Goal: Task Accomplishment & Management: Complete application form

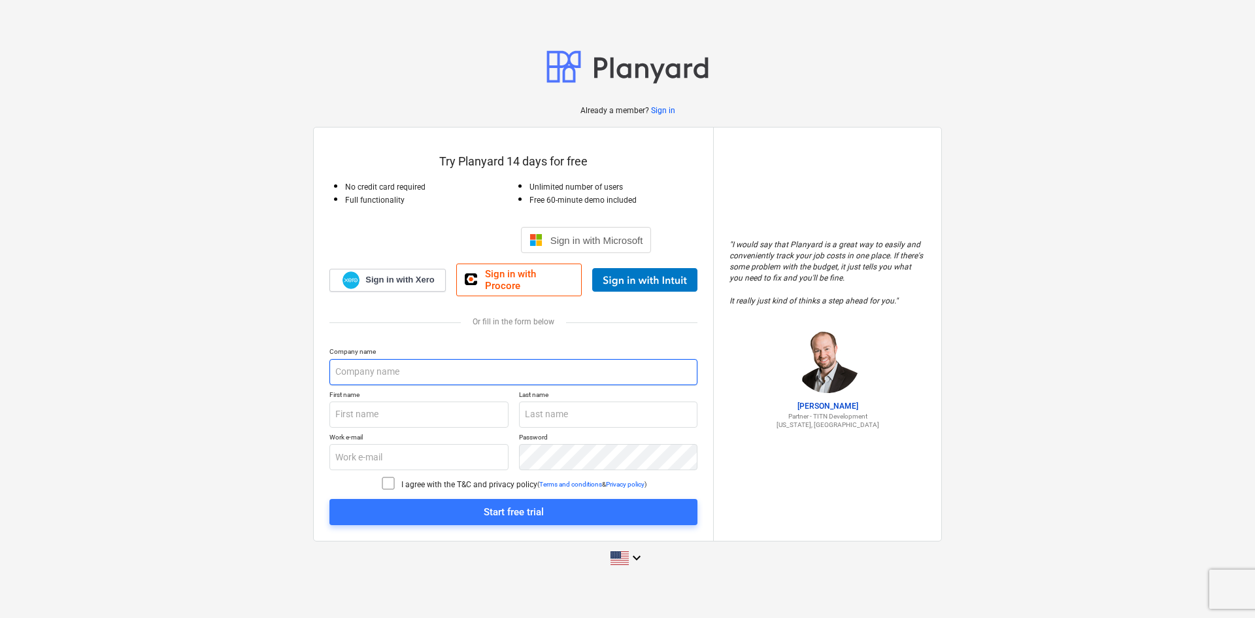
click at [383, 368] on input "text" at bounding box center [513, 372] width 368 height 26
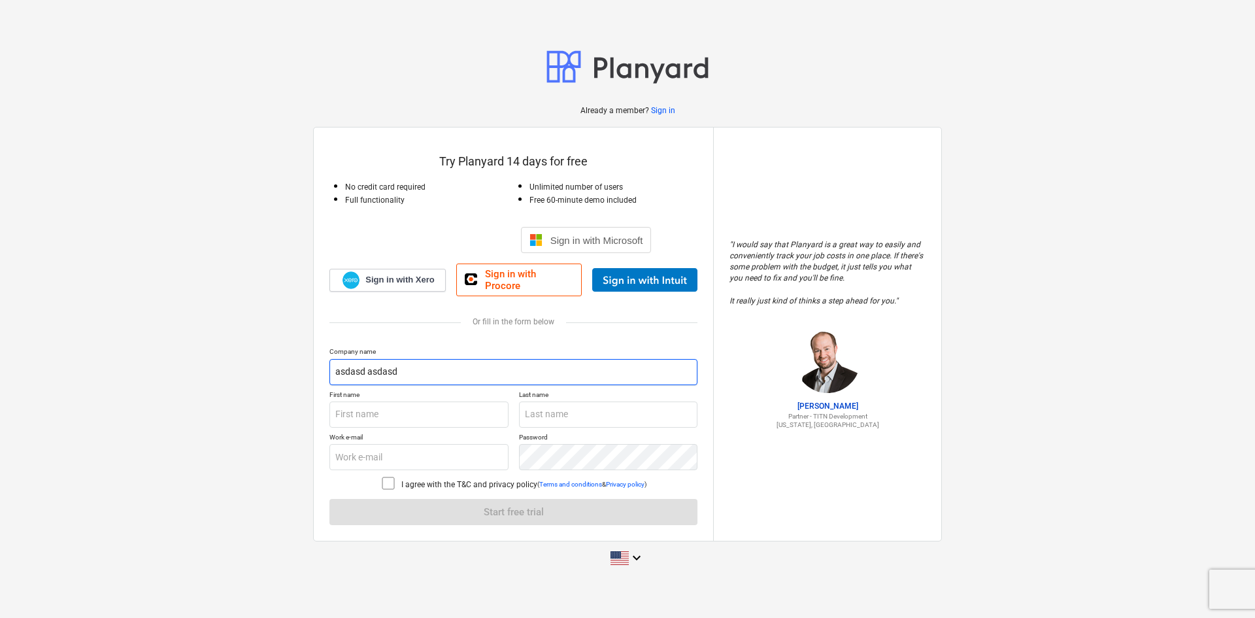
drag, startPoint x: 462, startPoint y: 375, endPoint x: 238, endPoint y: 361, distance: 224.7
click at [238, 361] on div "Already a member? Sign in Try Planyard 14 days for free No credit card required…" at bounding box center [627, 308] width 1255 height 551
type input "kara yapı"
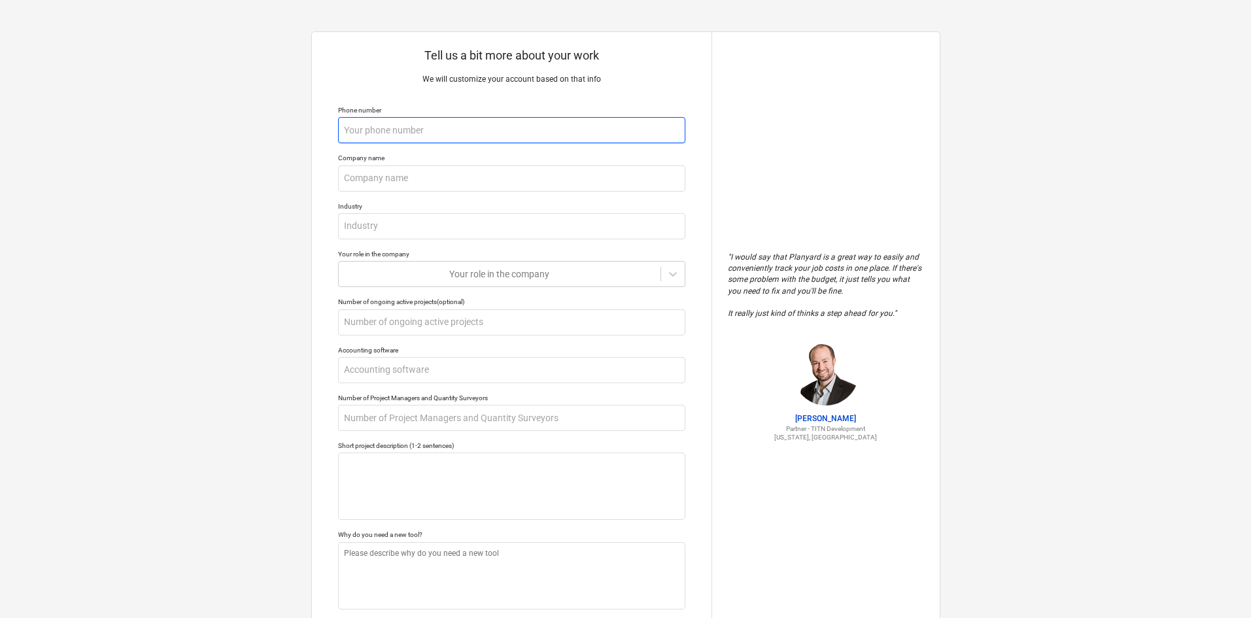
click at [482, 124] on input "text" at bounding box center [511, 130] width 347 height 26
type textarea "x"
type input "5"
type textarea "x"
type input "54"
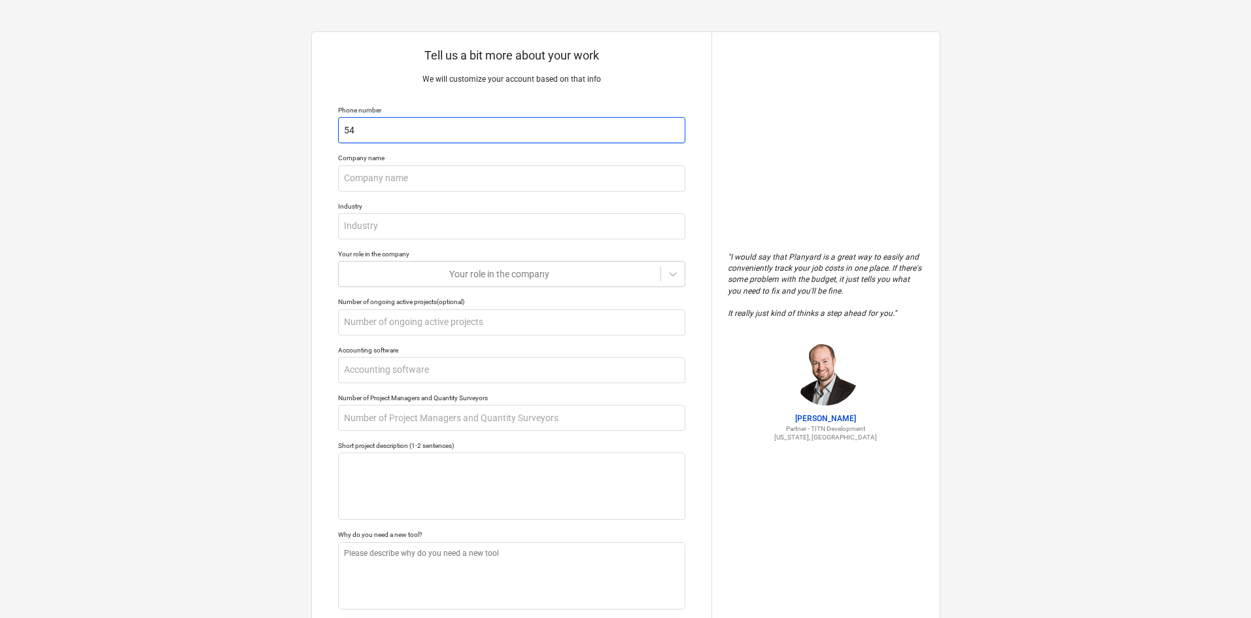
type textarea "x"
type input "542"
type textarea "x"
type input "5425"
type textarea "x"
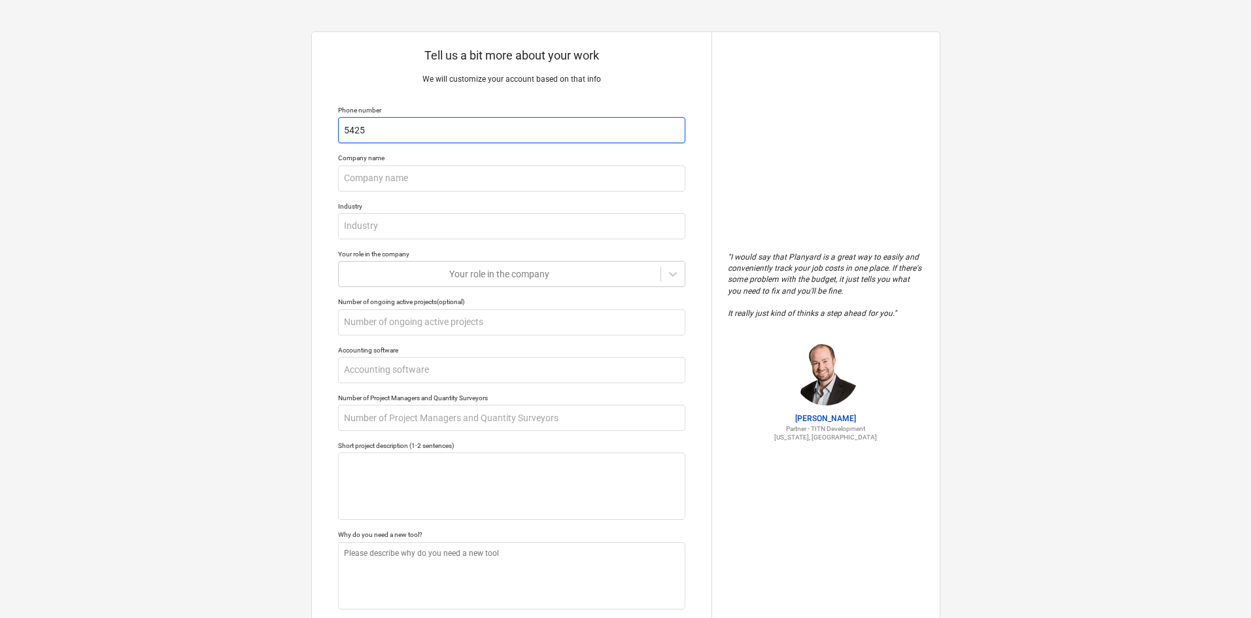
type input "54257"
type textarea "x"
type input "542574"
type textarea "x"
type input "5425746"
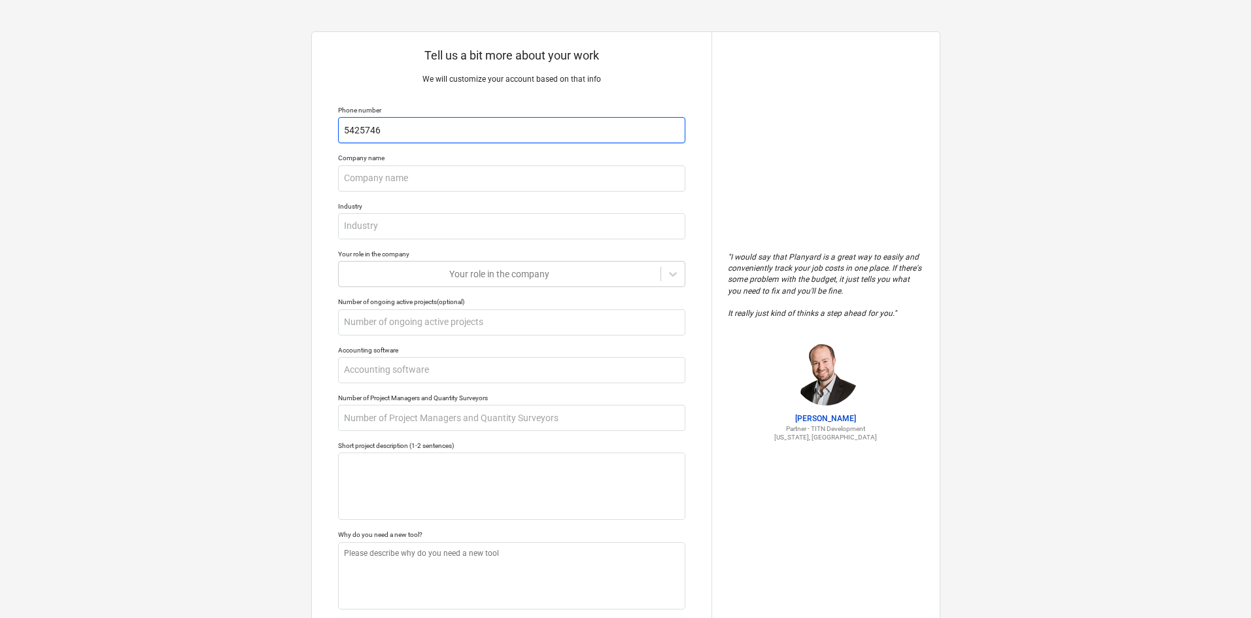
type textarea "x"
type input "54257466"
type textarea "x"
type input "542574664"
type textarea "x"
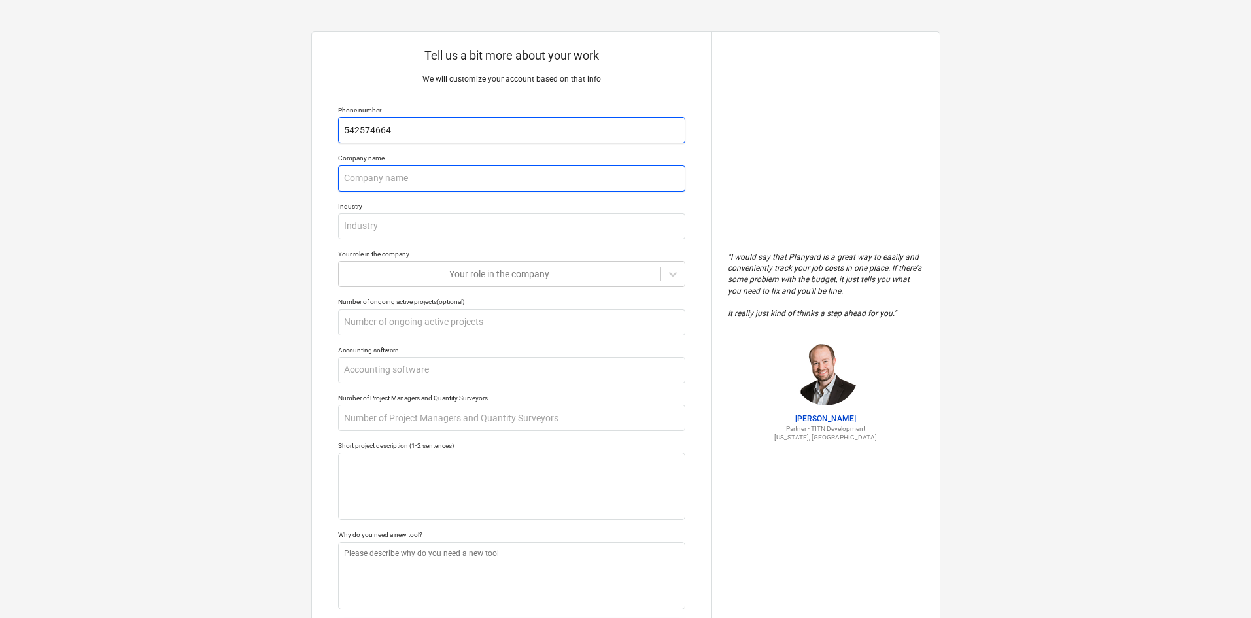
type input "k"
type textarea "x"
type input "kja"
type textarea "x"
type input "[PERSON_NAME]"
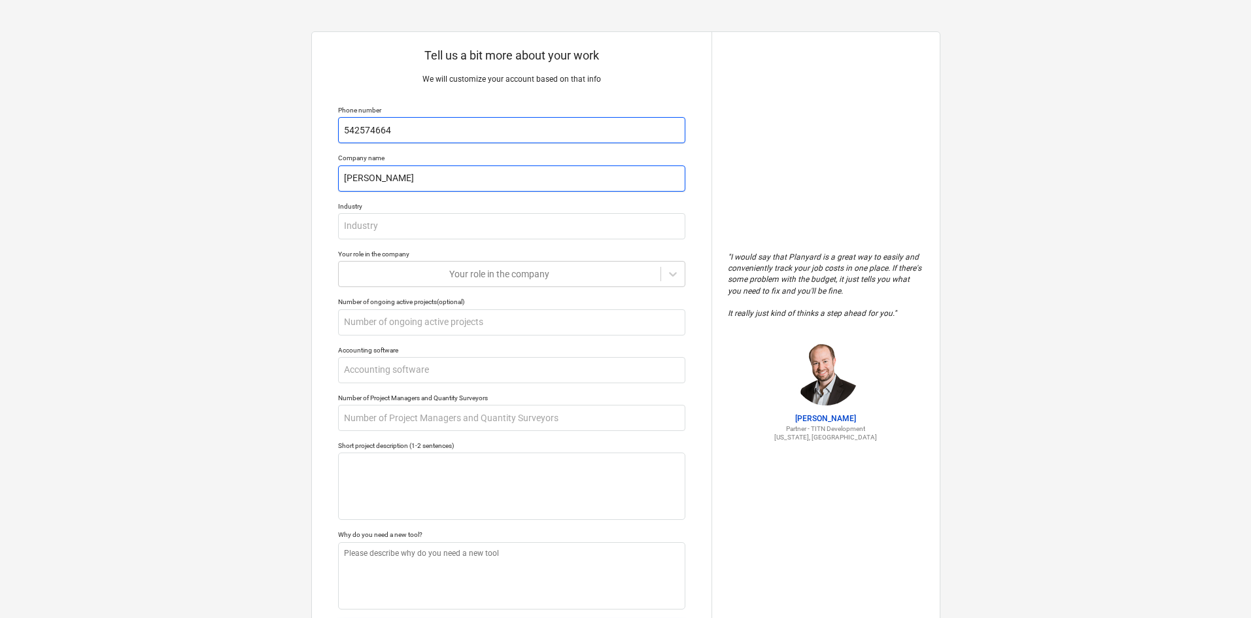
type textarea "x"
type input "kjare"
type textarea "x"
type input "[PERSON_NAME]"
type textarea "x"
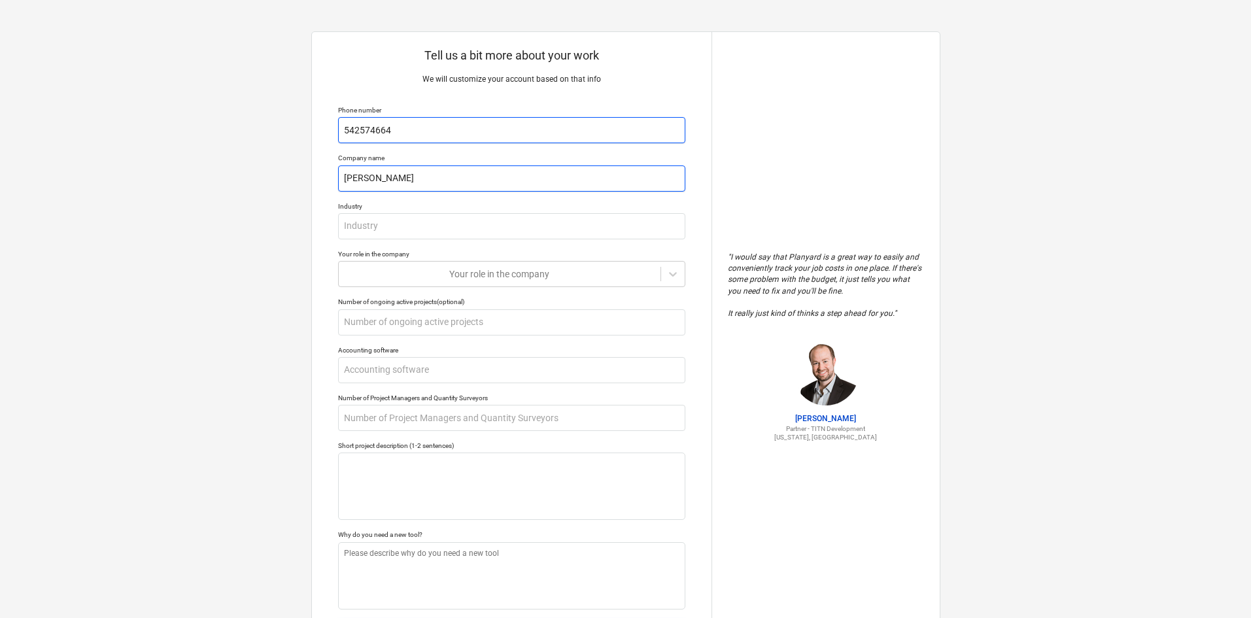
type input "kja"
type textarea "x"
type input "kj"
type textarea "x"
type input "k"
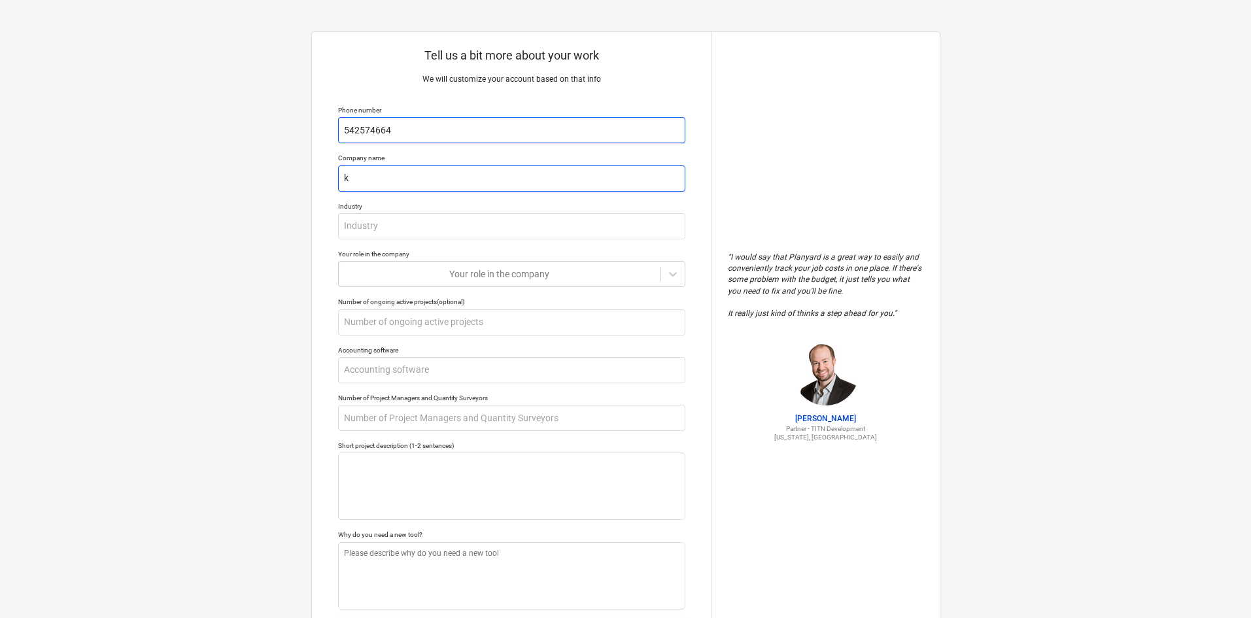
type textarea "x"
type input "ka"
type textarea "x"
type input "kar"
type textarea "x"
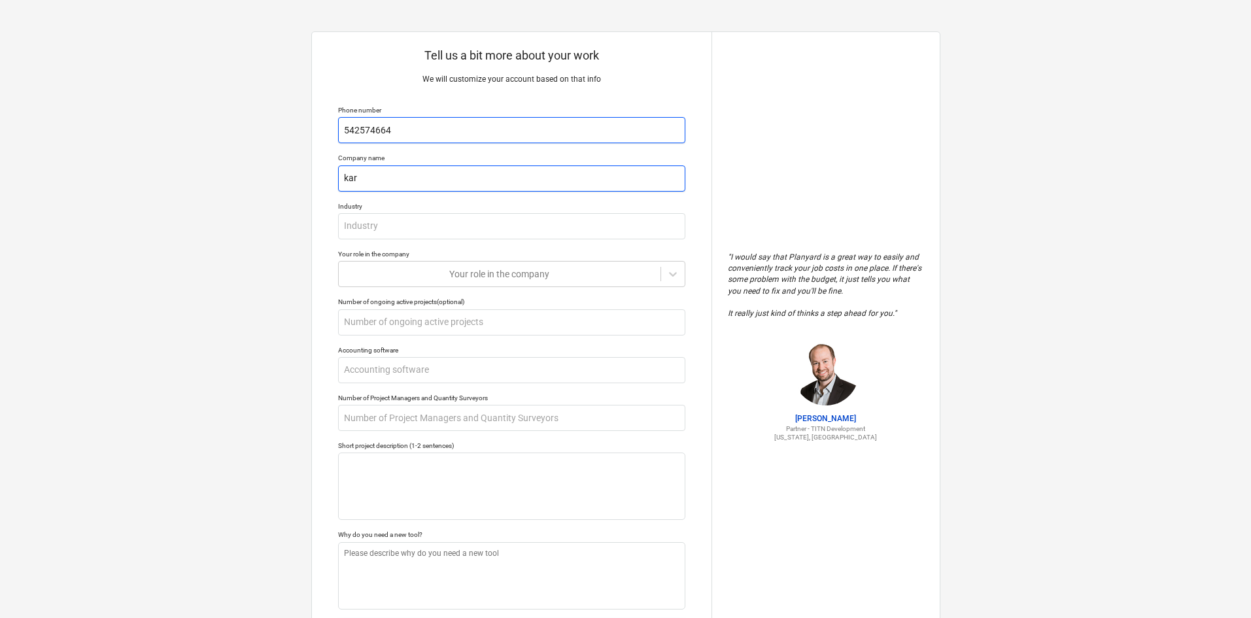
type input "kare"
type textarea "x"
type input "kare"
type textarea "x"
type input "kare"
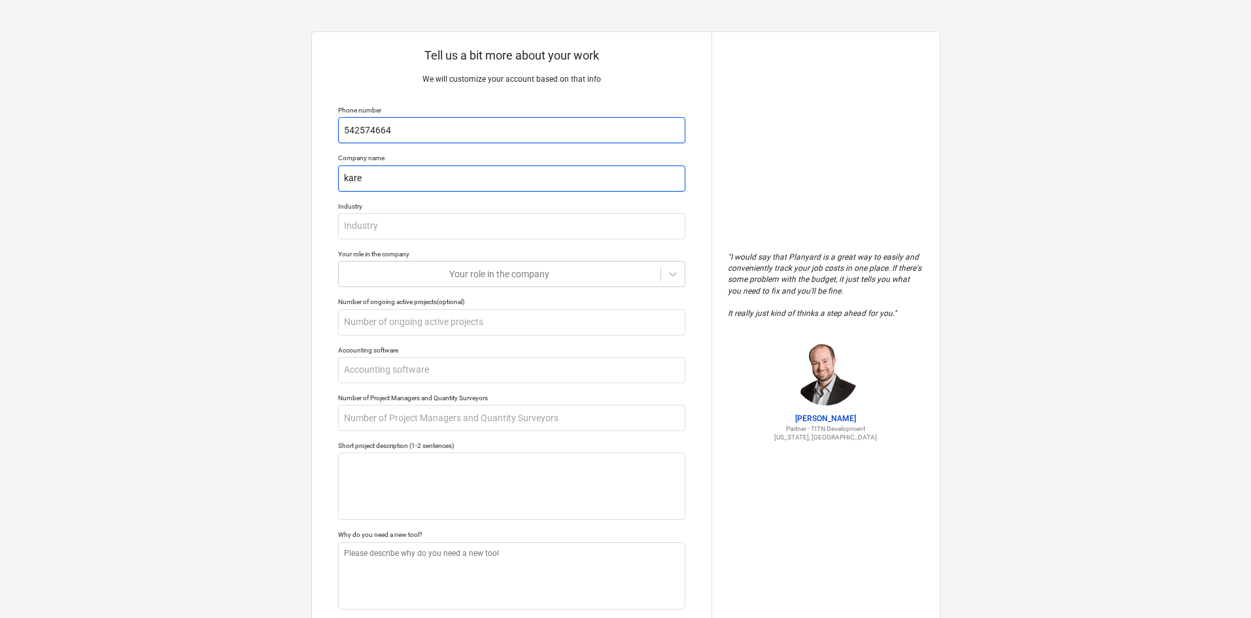
type textarea "x"
type input "kar"
type textarea "x"
type input "kara"
type textarea "x"
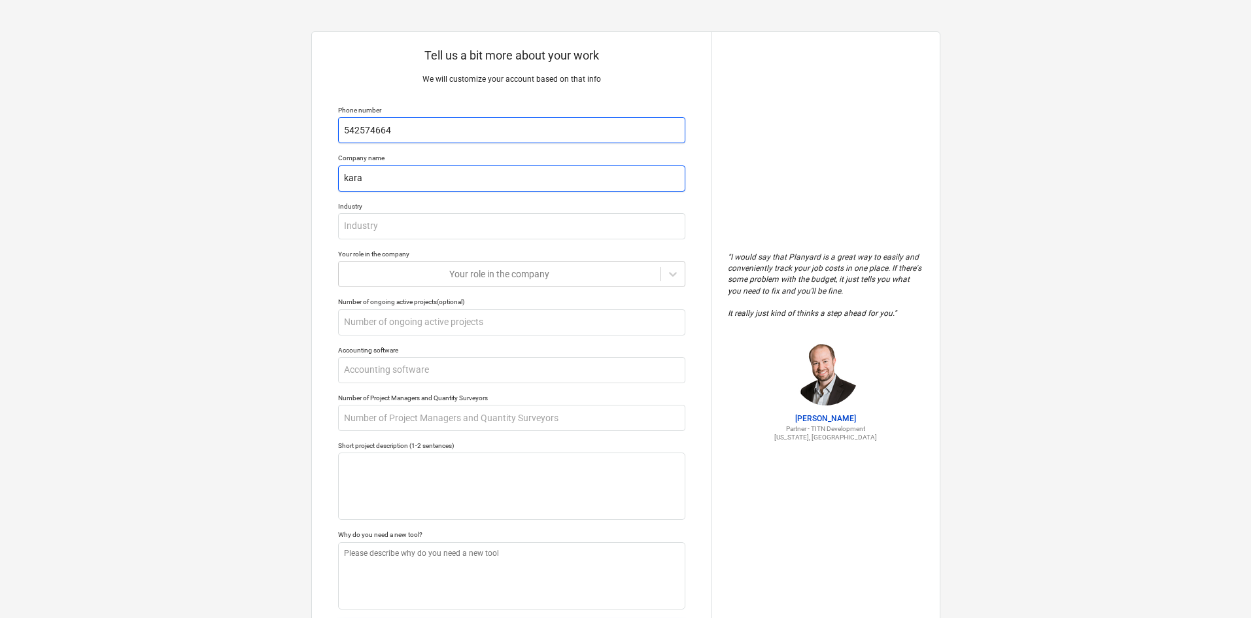
type input "kara"
type textarea "x"
type input "kara y"
type textarea "x"
type input "[PERSON_NAME]"
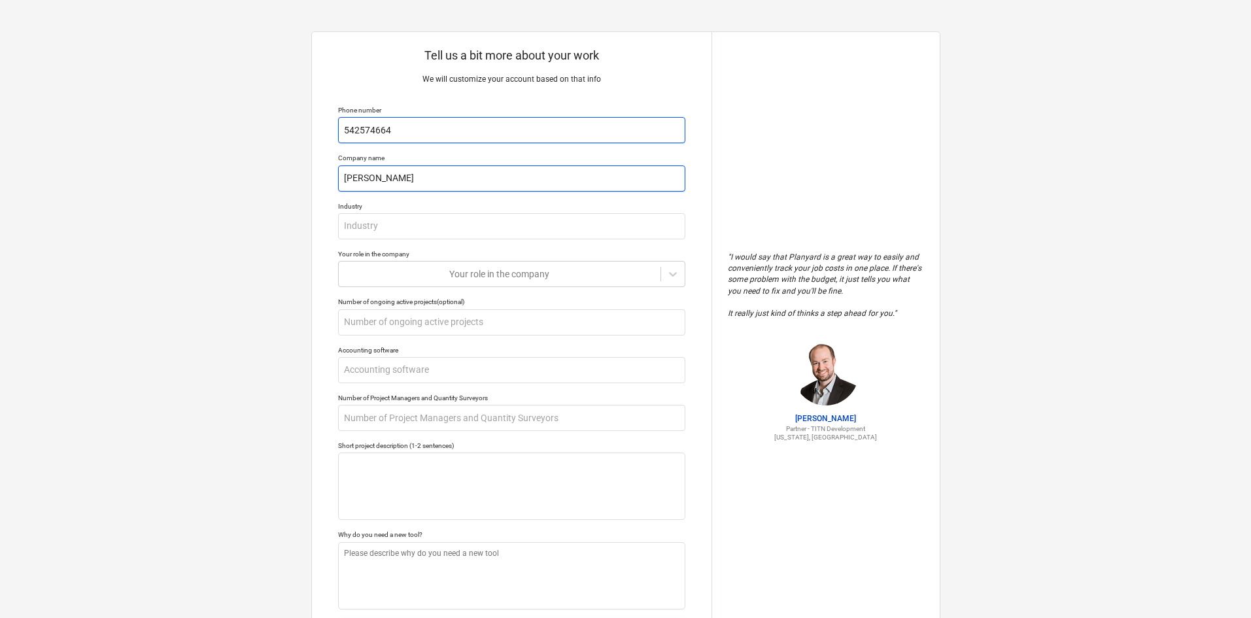
type textarea "x"
type input "[PERSON_NAME]"
type textarea "x"
type input "kara yapı"
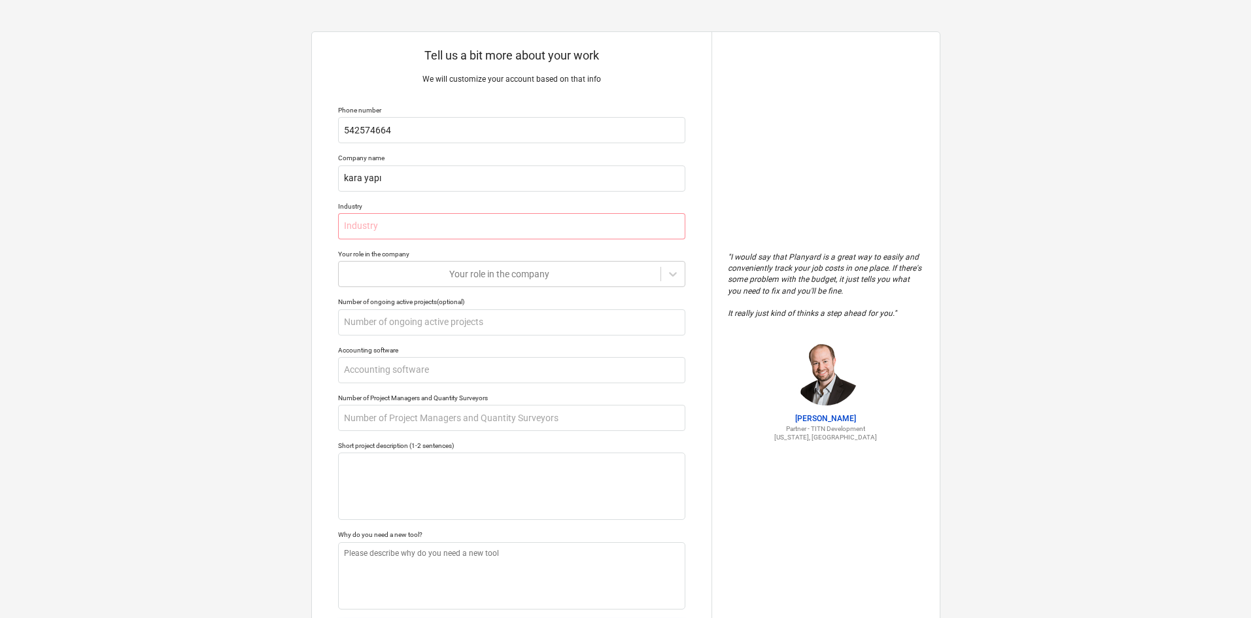
click at [343, 199] on div "Tell us a bit more about your work We will customize your account based on that…" at bounding box center [511, 347] width 399 height 630
click at [335, 184] on div at bounding box center [335, 184] width 0 height 0
click at [356, 204] on div "Industry" at bounding box center [511, 206] width 347 height 8
click at [401, 226] on input "text" at bounding box center [511, 226] width 347 height 26
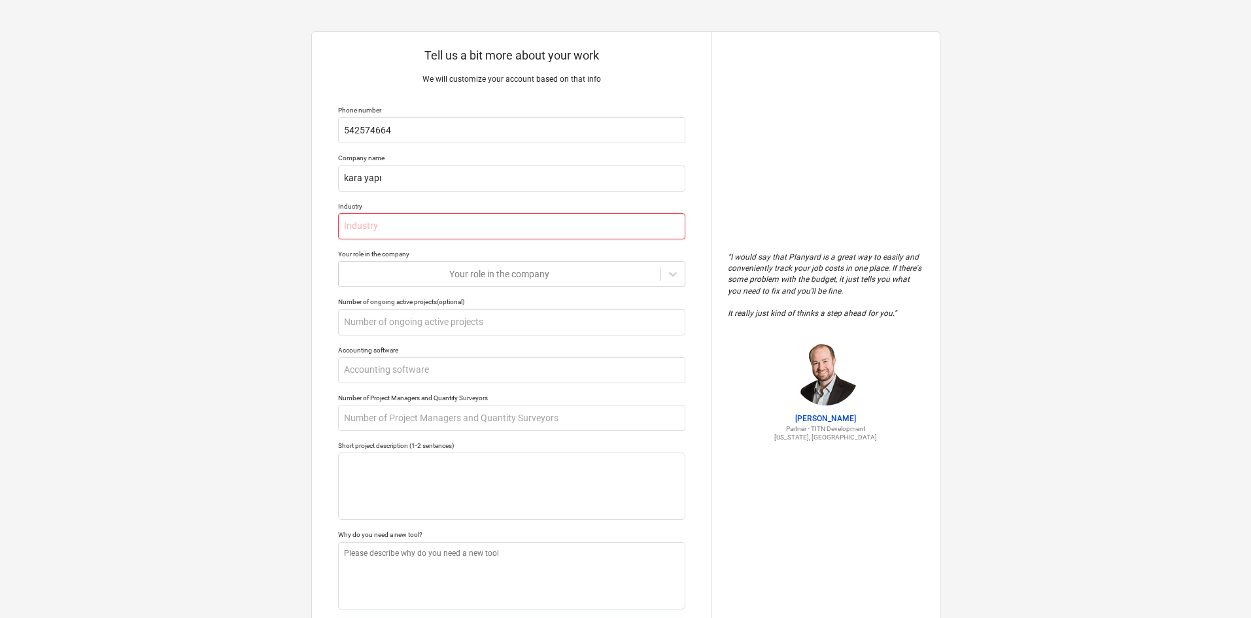
type textarea "x"
type input "i"
type textarea "x"
type input "in"
type textarea "x"
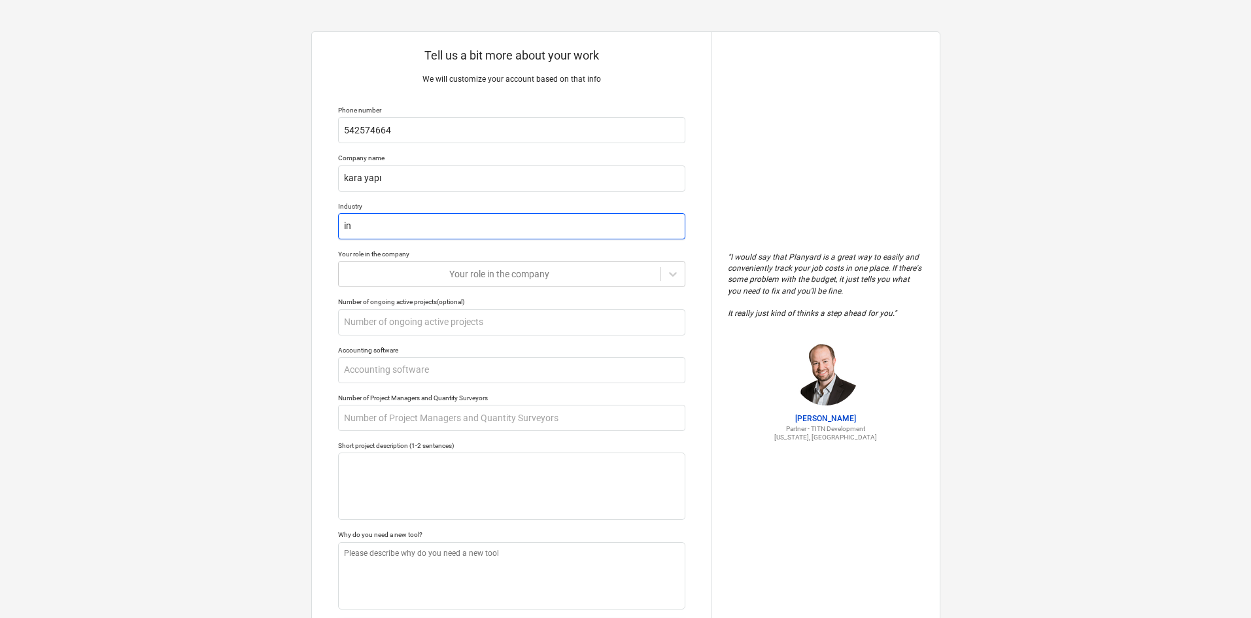
type input "inş"
type textarea "x"
type input "inşa"
type textarea "x"
type input "inşaa"
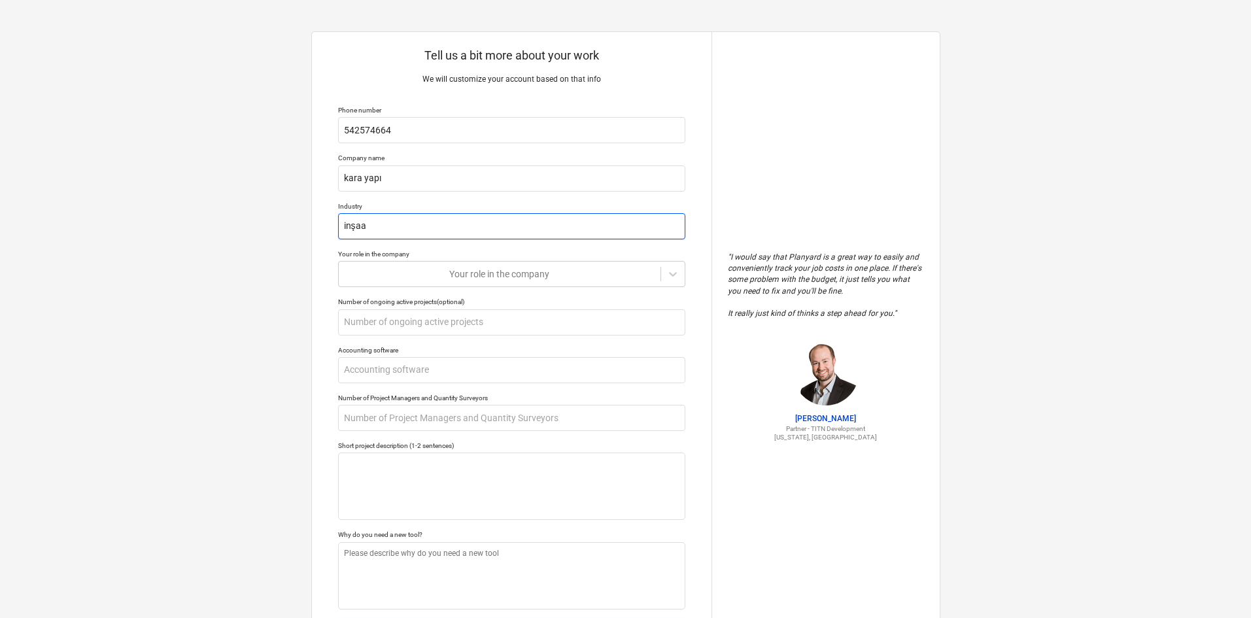
type textarea "x"
type input "inşaat"
click at [594, 278] on div at bounding box center [499, 273] width 309 height 13
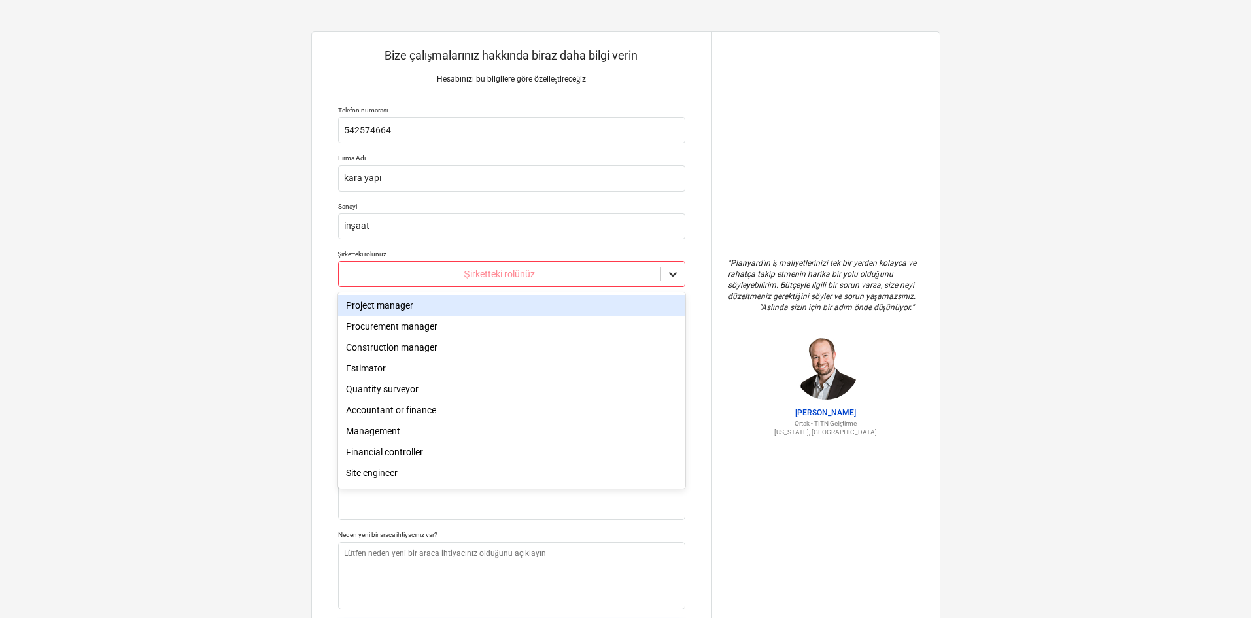
click at [665, 280] on div at bounding box center [673, 274] width 24 height 24
click at [628, 307] on div "Proje Müdürü" at bounding box center [511, 305] width 347 height 21
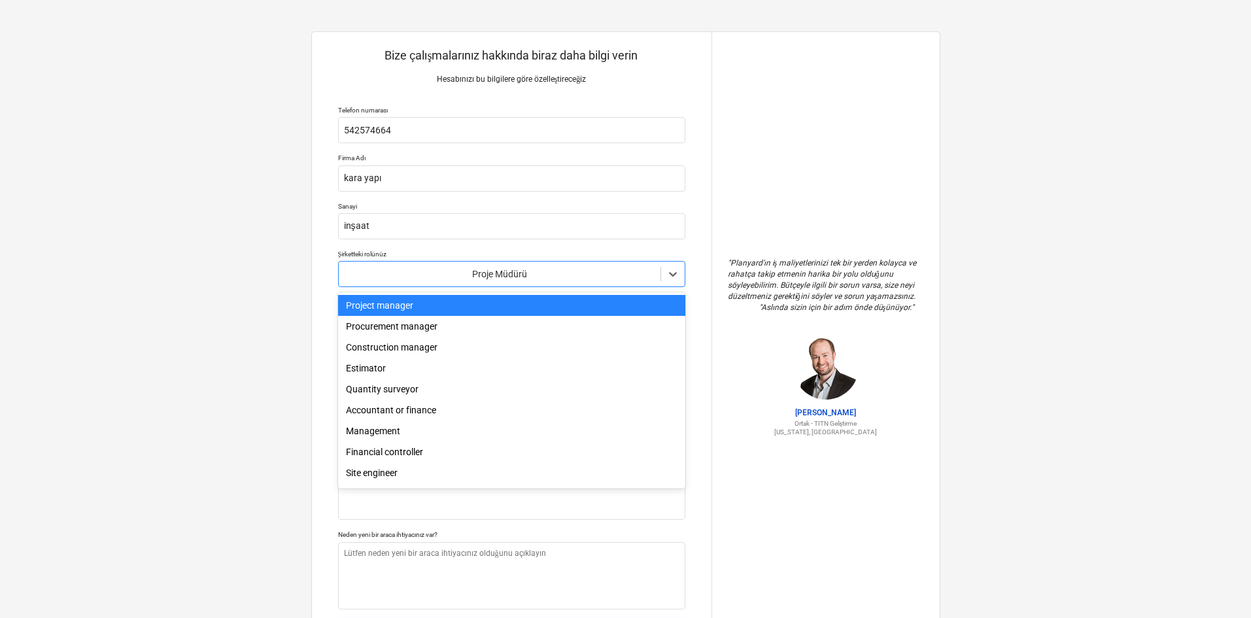
click at [658, 267] on div "Proje Müdürü" at bounding box center [500, 274] width 322 height 18
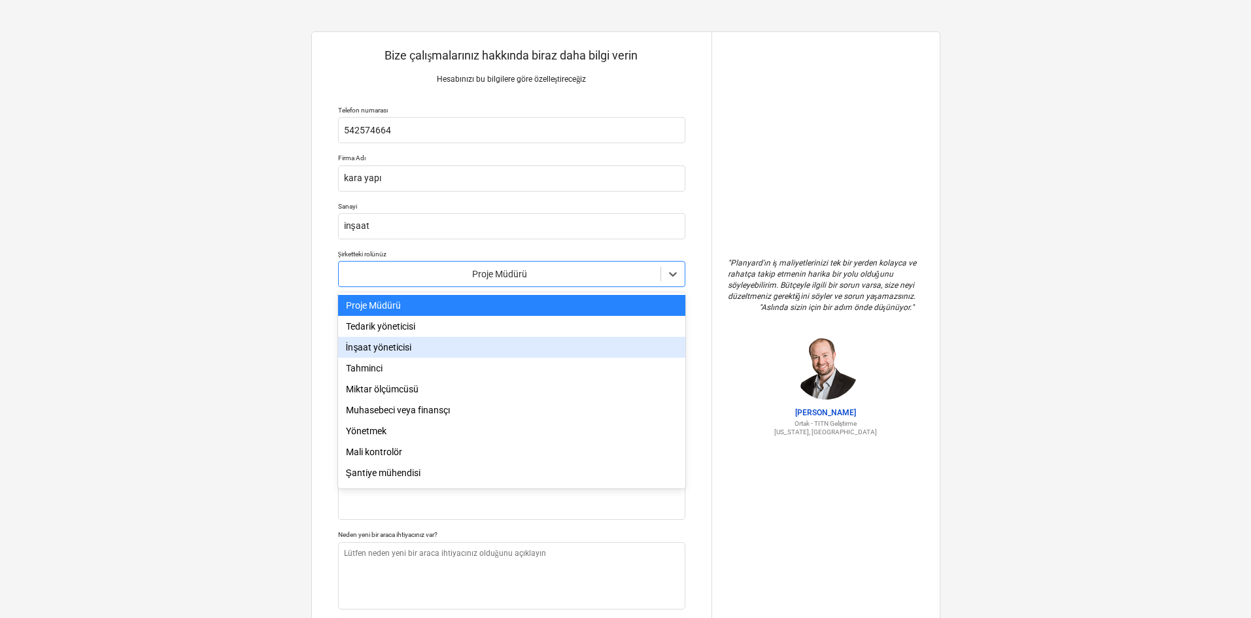
click at [625, 339] on div "İnşaat yöneticisi" at bounding box center [511, 347] width 347 height 21
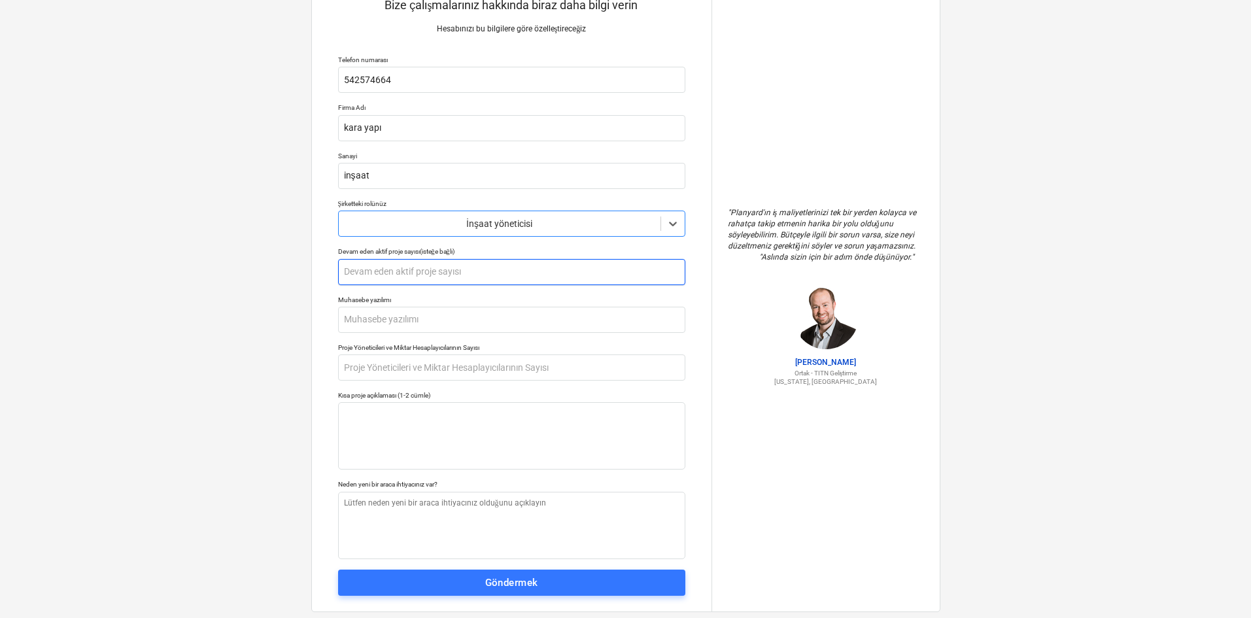
scroll to position [65, 0]
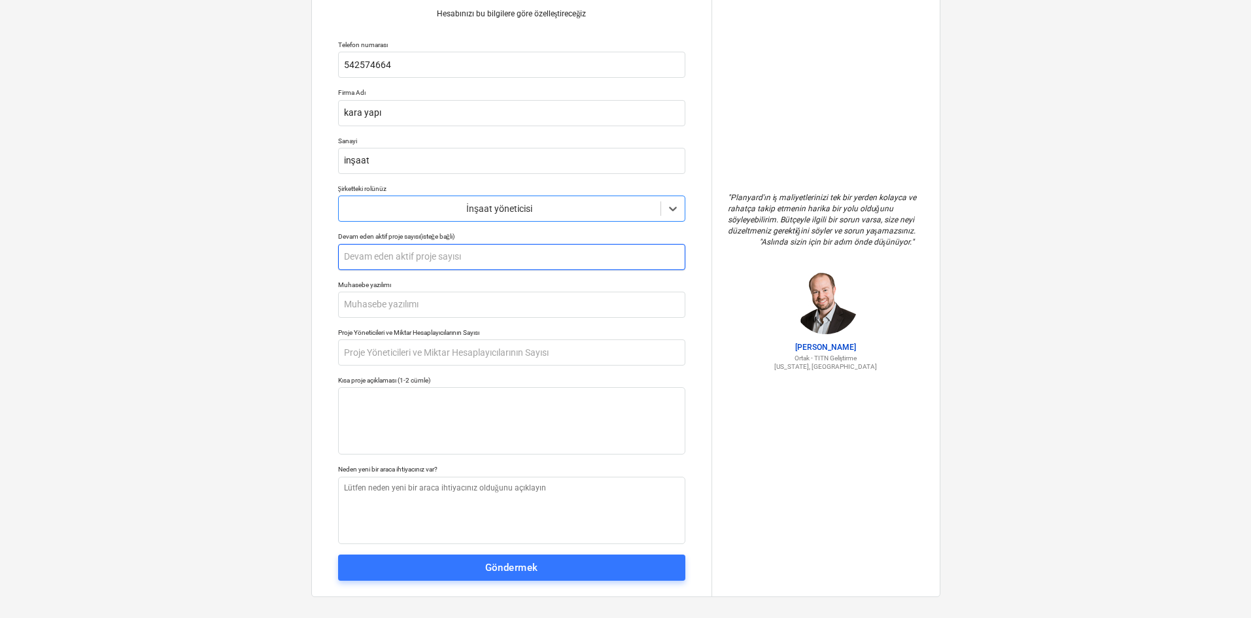
click at [542, 248] on input "text" at bounding box center [511, 257] width 347 height 26
type textarea "x"
type input "2"
click at [460, 329] on font "Proje Yöneticileri ve Miktar Hesaplayıcılarının Sayısı" at bounding box center [408, 332] width 141 height 7
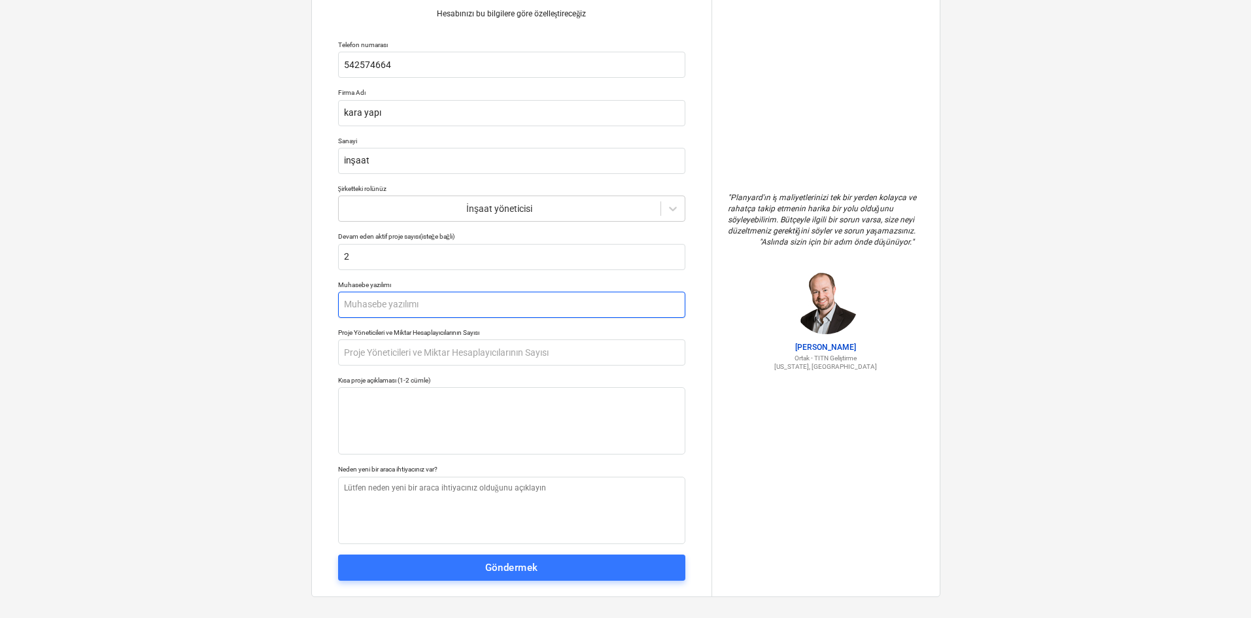
click at [469, 297] on input "text" at bounding box center [511, 305] width 347 height 26
type textarea "x"
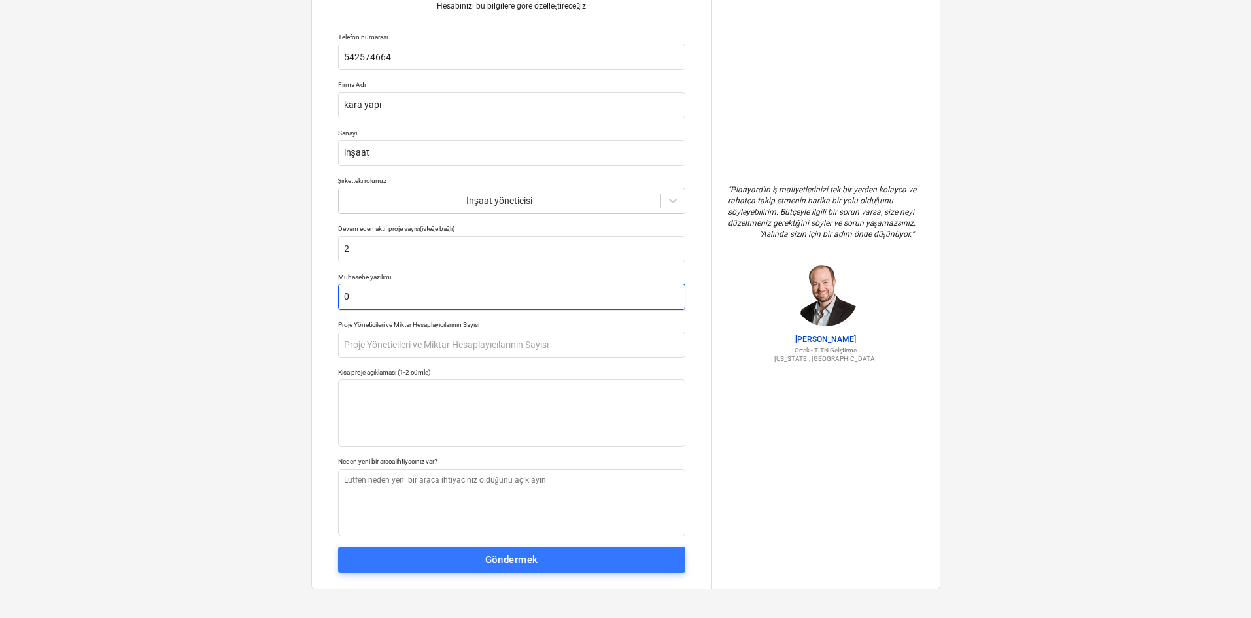
scroll to position [76, 0]
type input "0"
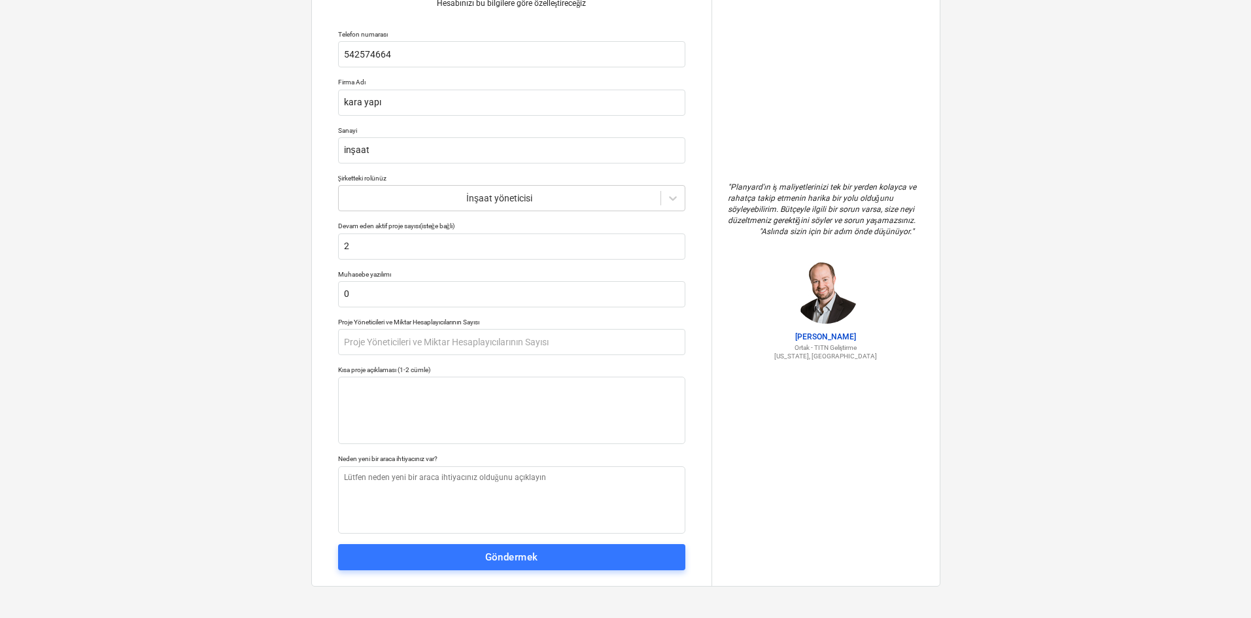
type textarea "x"
click at [452, 365] on div "Kısa proje açıklaması (1-2 cümle)" at bounding box center [511, 369] width 347 height 8
click at [454, 354] on input "text" at bounding box center [511, 342] width 347 height 26
type input "1"
type textarea "x"
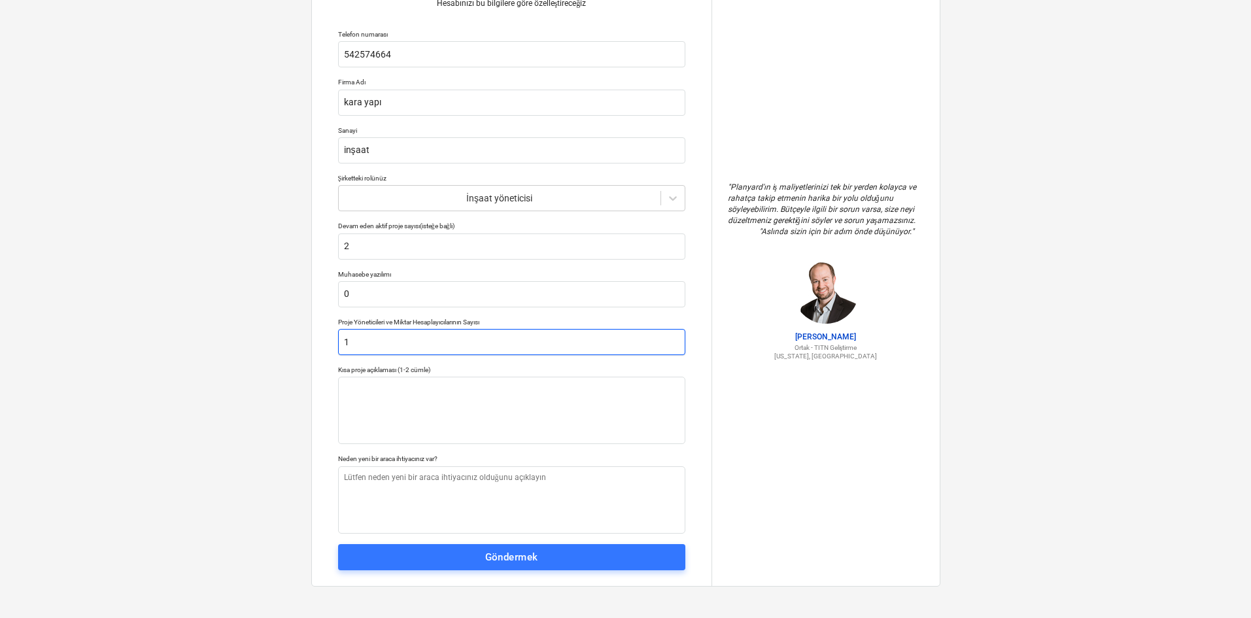
type input "10"
type textarea "x"
type input "100"
type textarea "x"
type input "10"
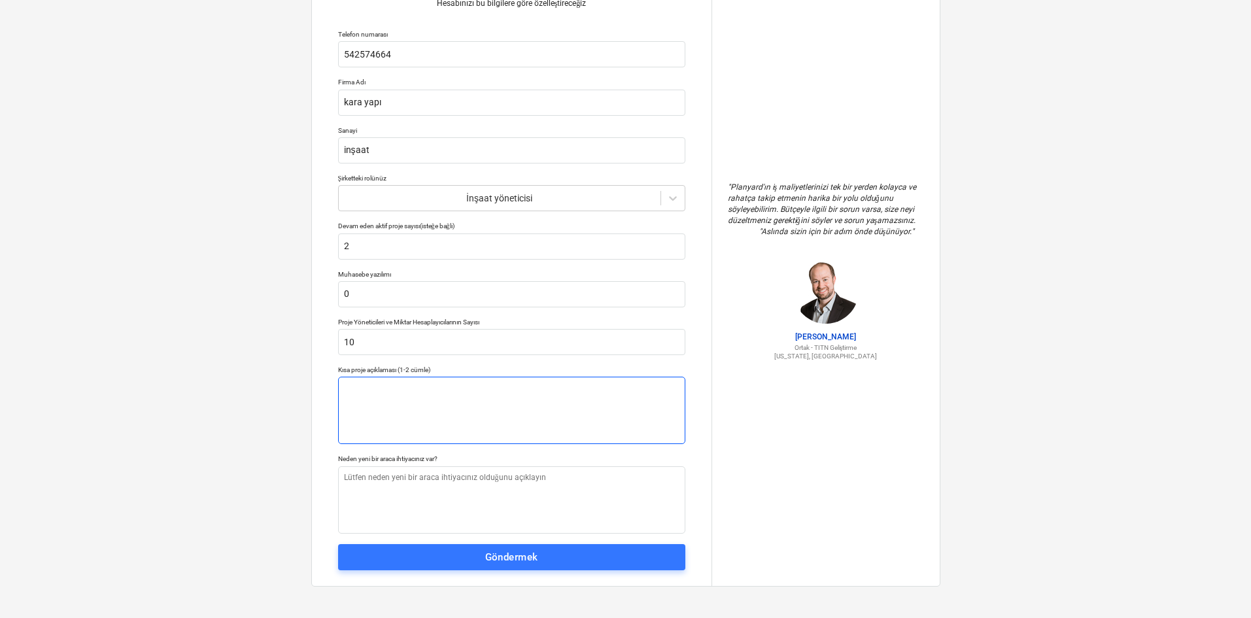
click at [451, 403] on textarea at bounding box center [511, 410] width 347 height 67
type textarea "x"
type textarea "i"
type textarea "x"
type textarea "is"
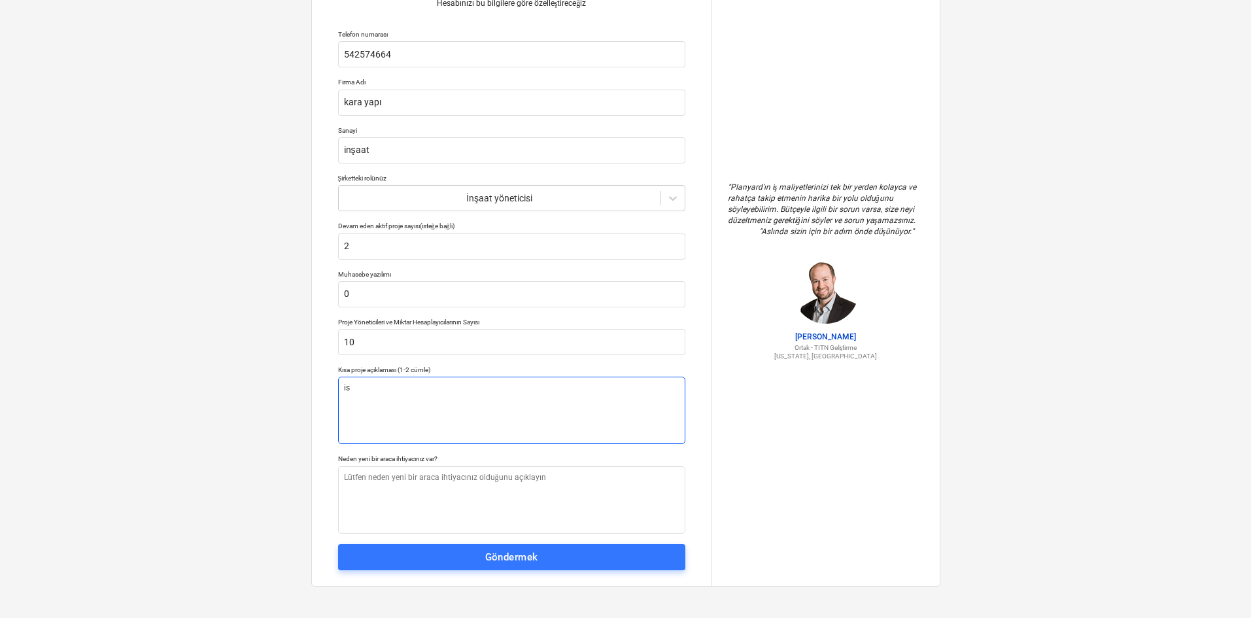
type textarea "x"
type textarea "ist"
type textarea "x"
type textarea "ista"
type textarea "x"
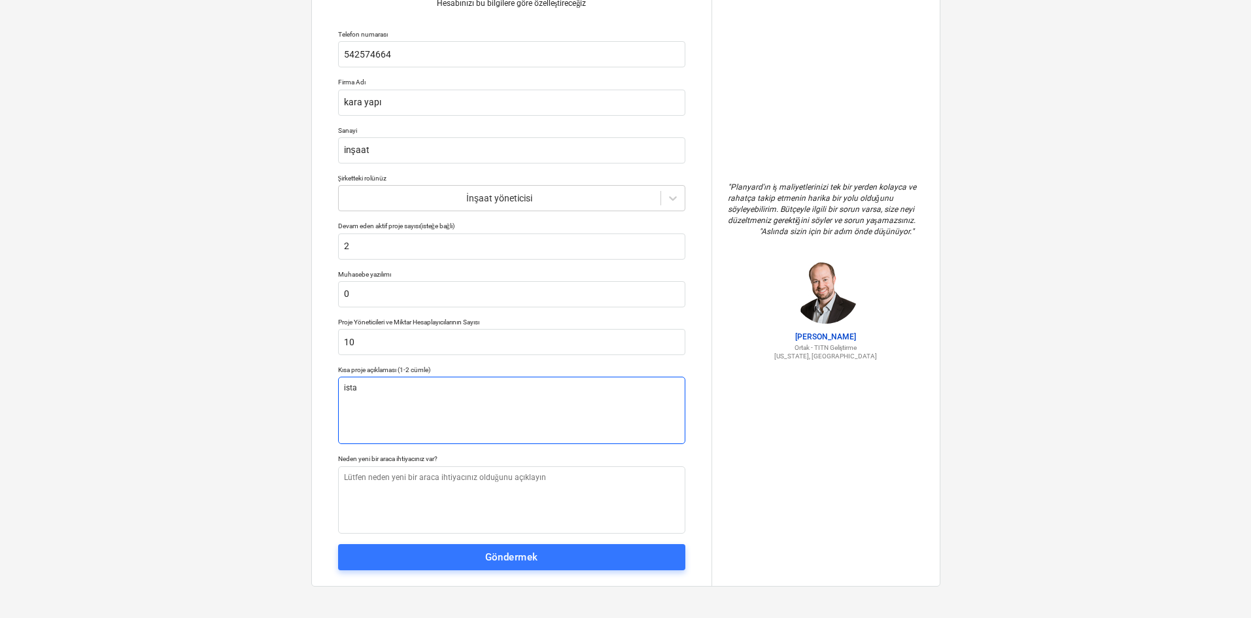
type textarea "istan"
type textarea "x"
type textarea "istanb"
type textarea "x"
type textarea "istanbu"
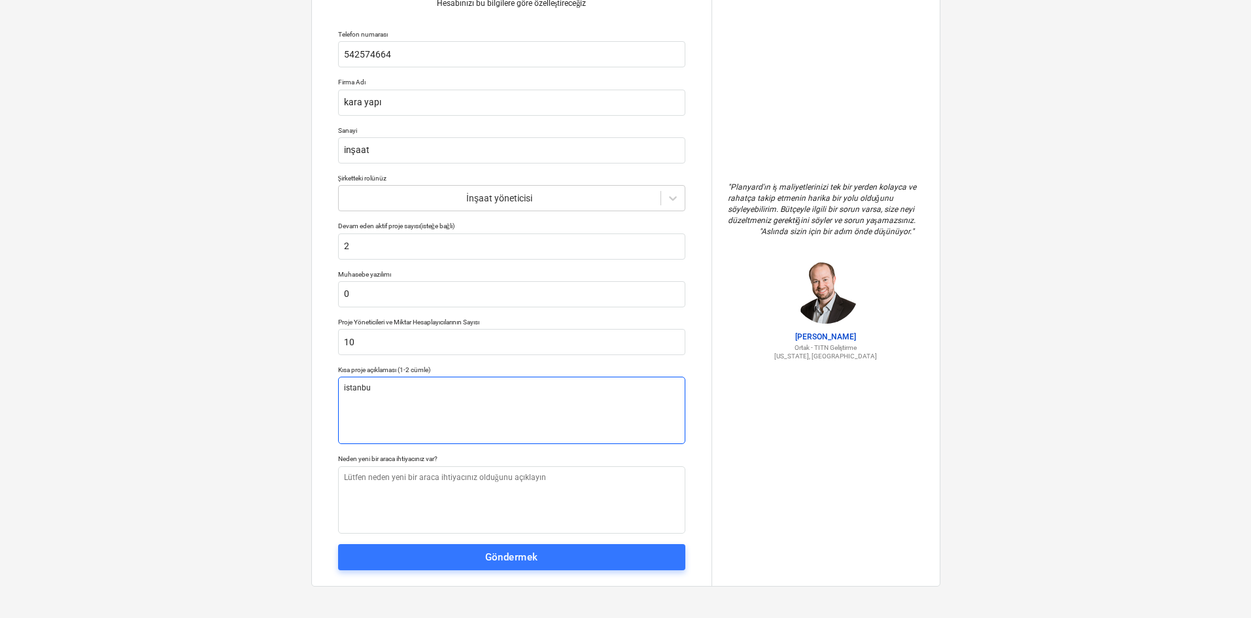
type textarea "x"
type textarea "[GEOGRAPHIC_DATA]"
type textarea "x"
type textarea "[GEOGRAPHIC_DATA]"
type textarea "x"
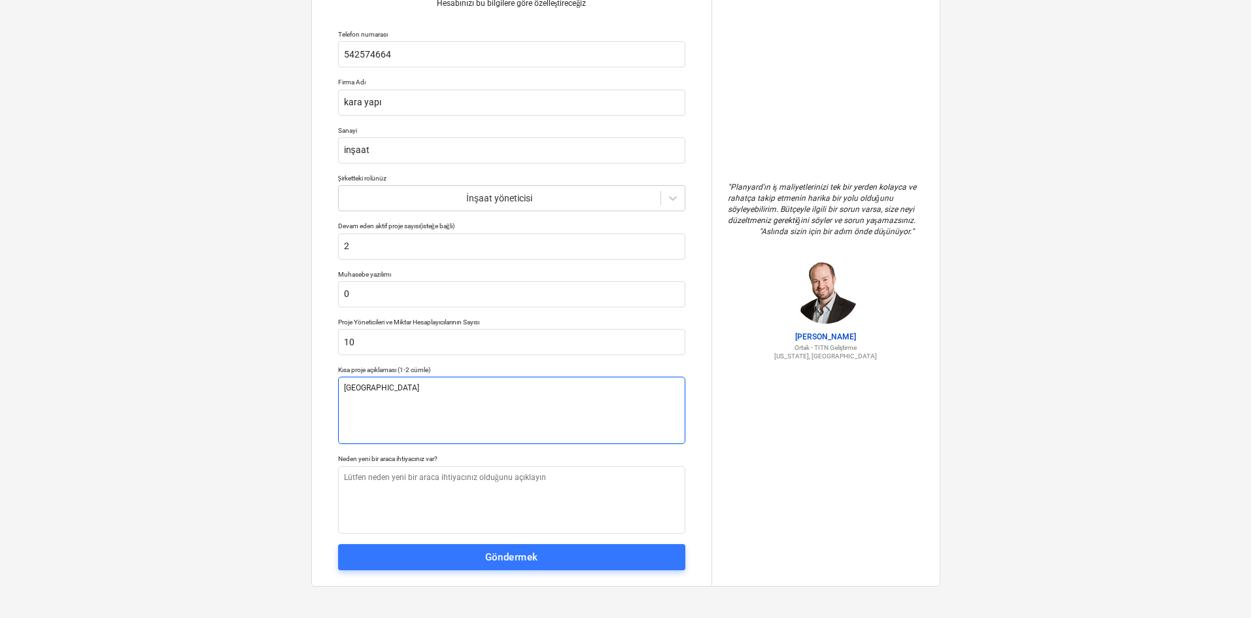
type textarea "istanbul g"
type textarea "x"
type textarea "istanbul gü"
type textarea "x"
type textarea "istanbul g"
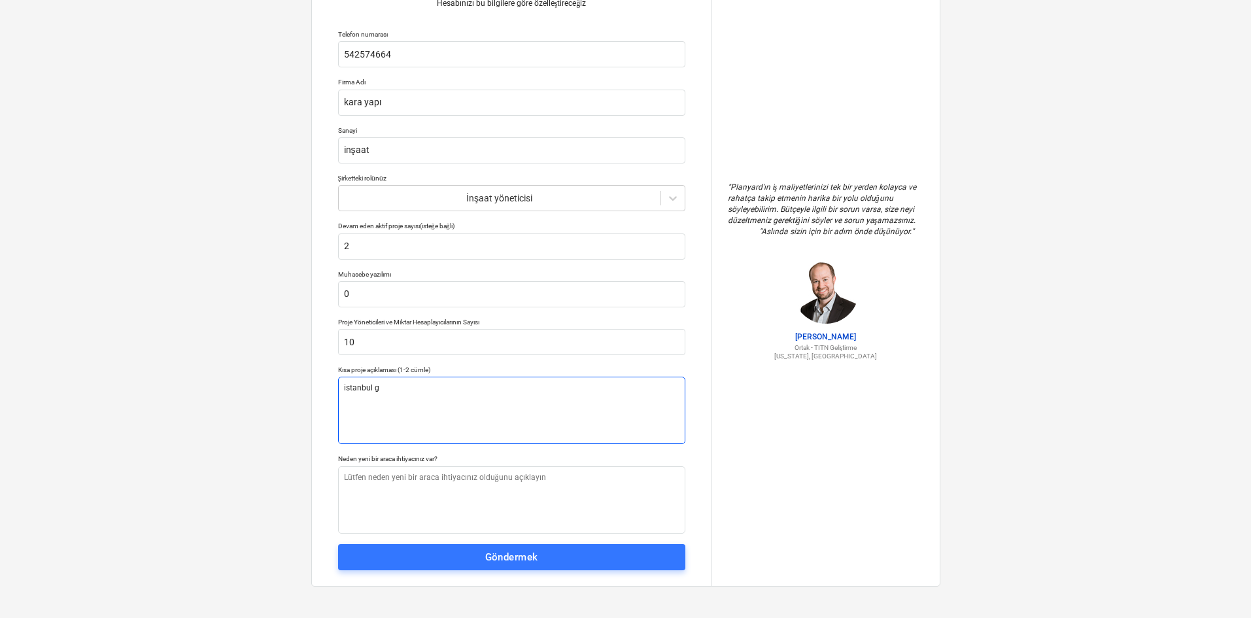
type textarea "x"
type textarea "[GEOGRAPHIC_DATA]"
type textarea "x"
type textarea "[GEOGRAPHIC_DATA] i"
type textarea "x"
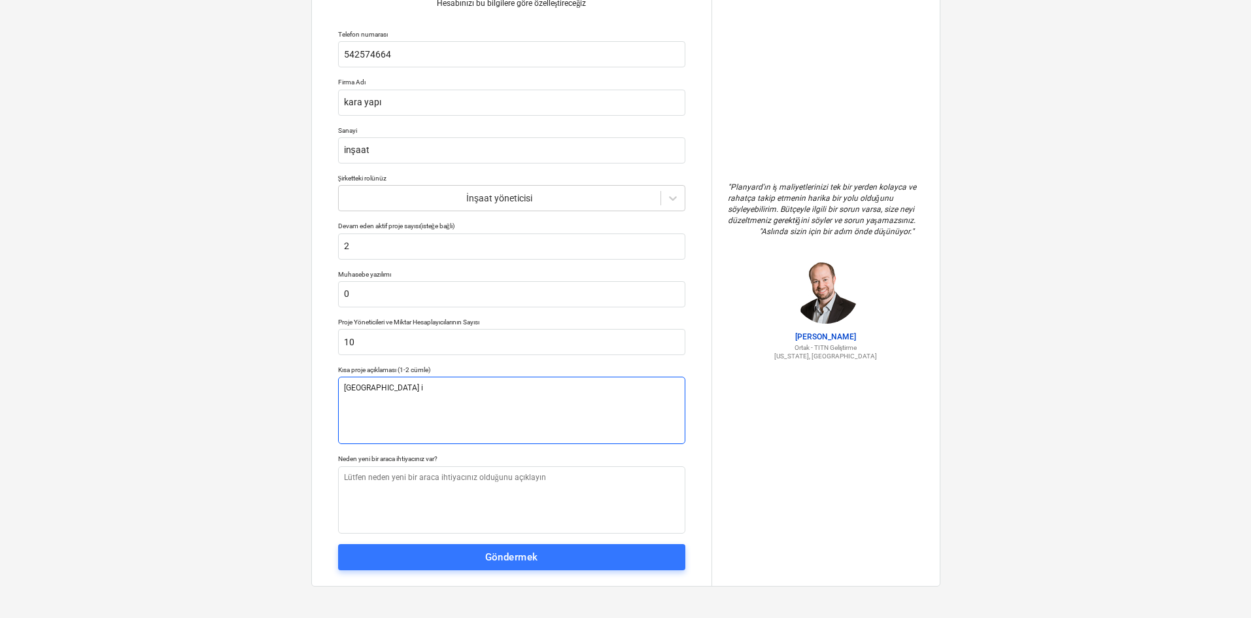
type textarea "[GEOGRAPHIC_DATA] in"
type textarea "x"
type textarea "istanbul inş"
type textarea "x"
type textarea "[GEOGRAPHIC_DATA] inşa"
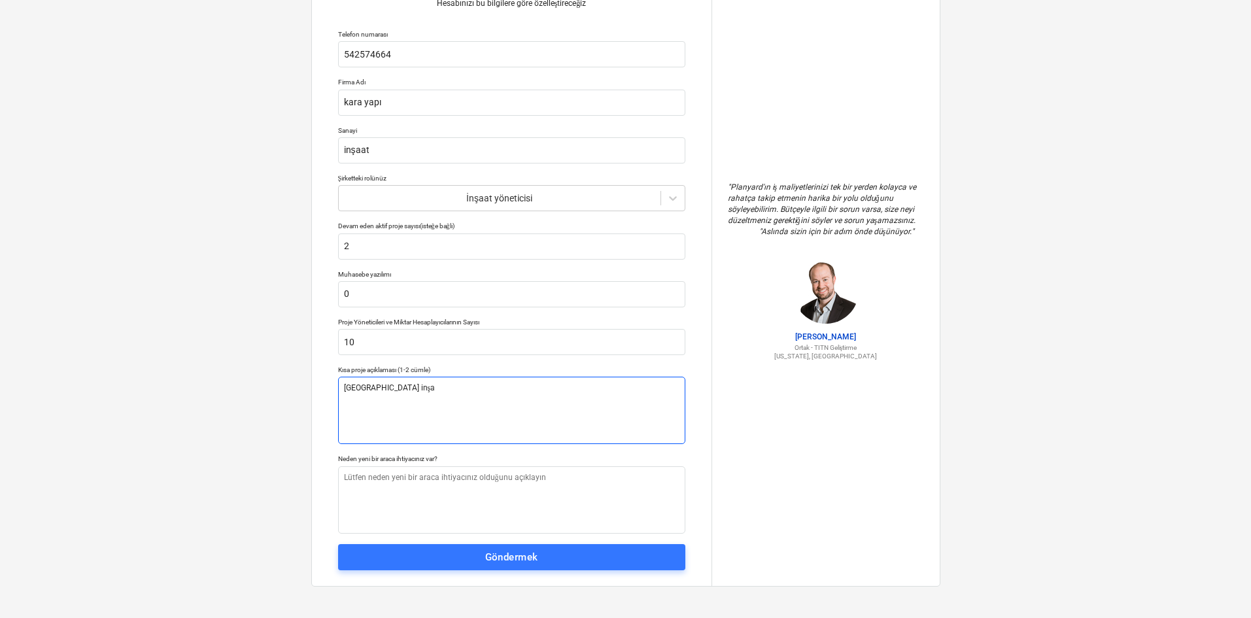
type textarea "x"
type textarea "[GEOGRAPHIC_DATA] inşaa"
type textarea "x"
type textarea "istanbul inşaat"
type textarea "x"
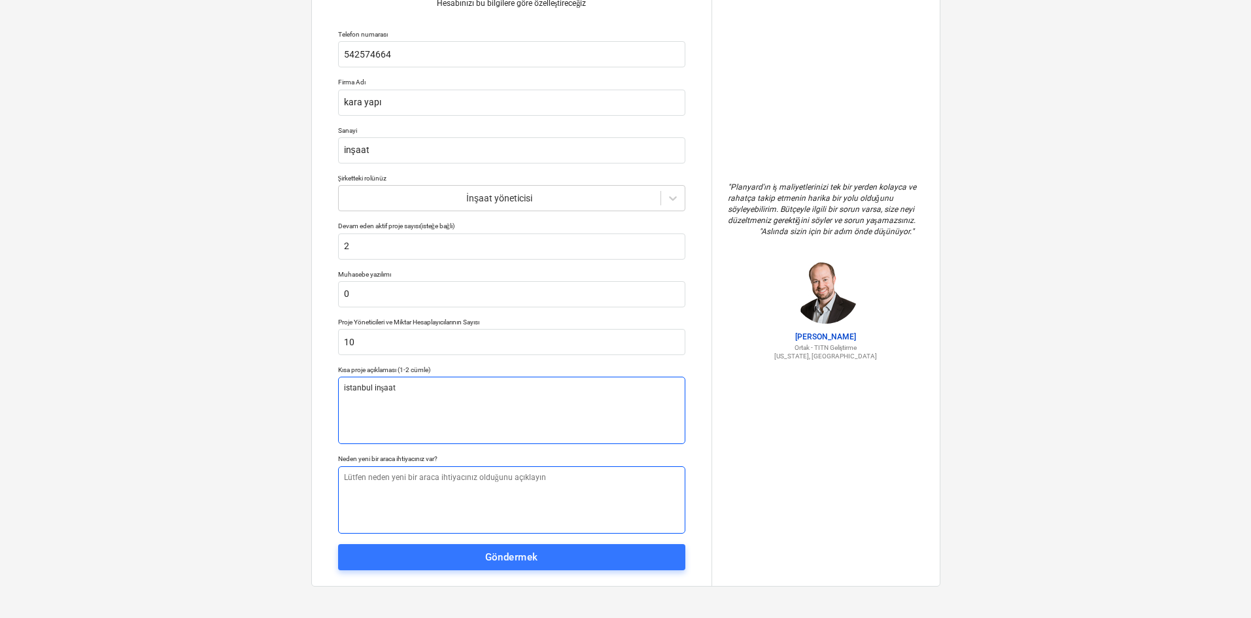
type textarea "i"
type textarea "x"
type textarea "is"
type textarea "x"
type textarea "ist"
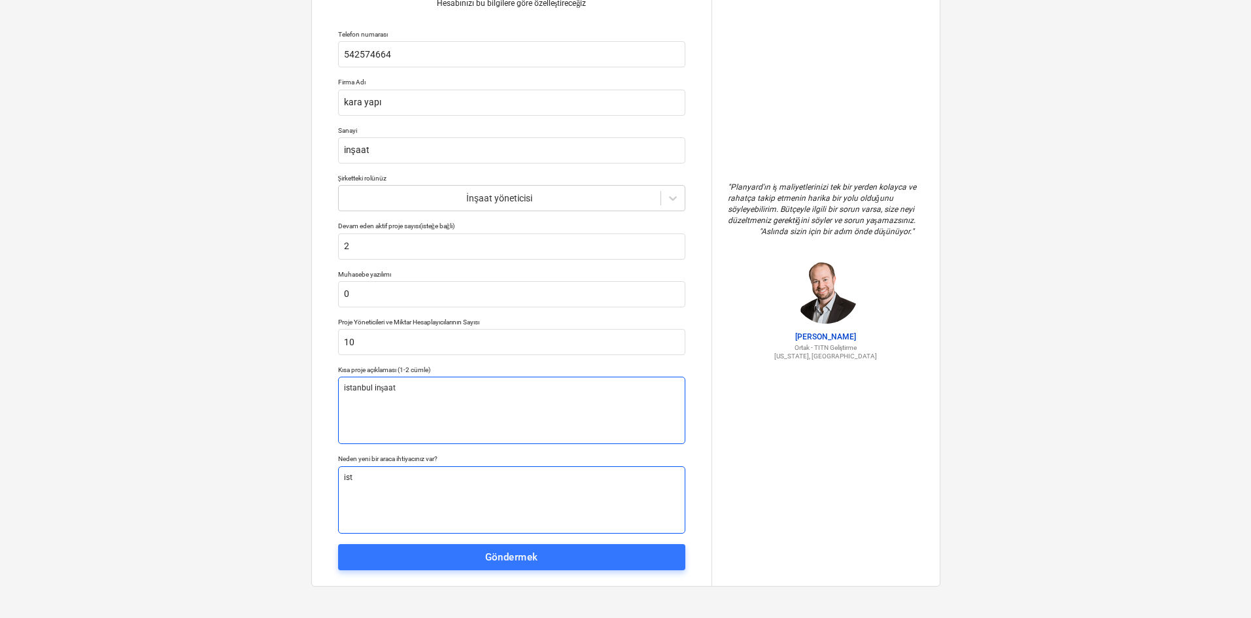
type textarea "x"
type textarea "ista"
type textarea "x"
type textarea "istan"
type textarea "x"
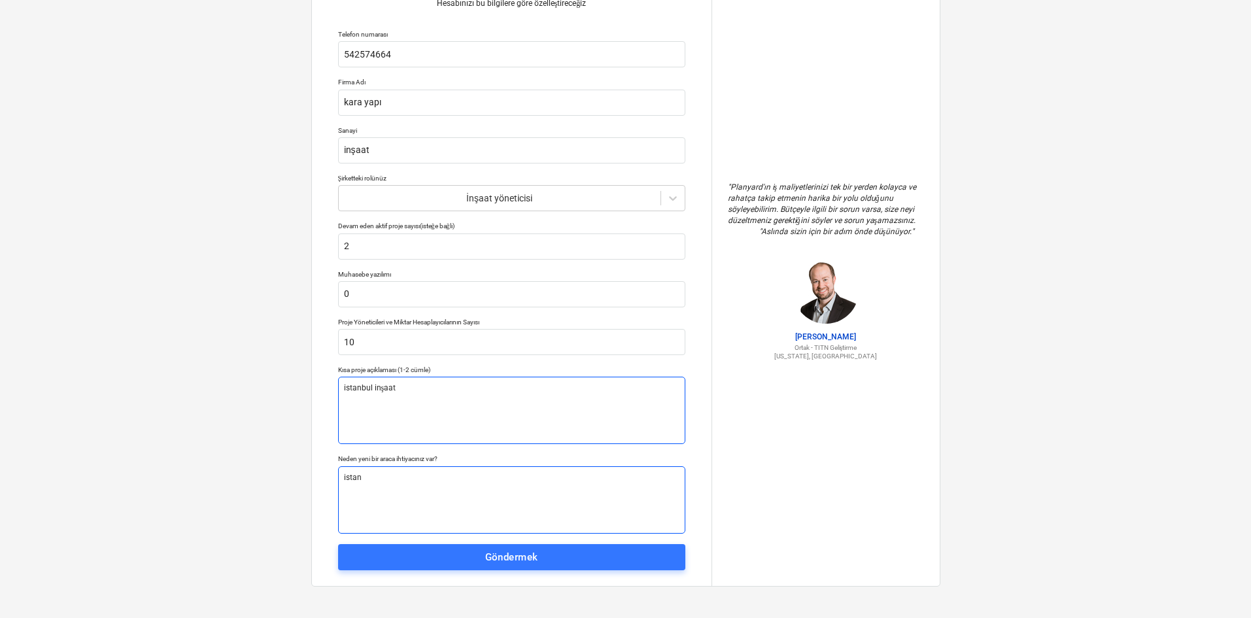
type textarea "istanu"
type textarea "x"
type textarea "istanub"
type textarea "x"
type textarea "istanu"
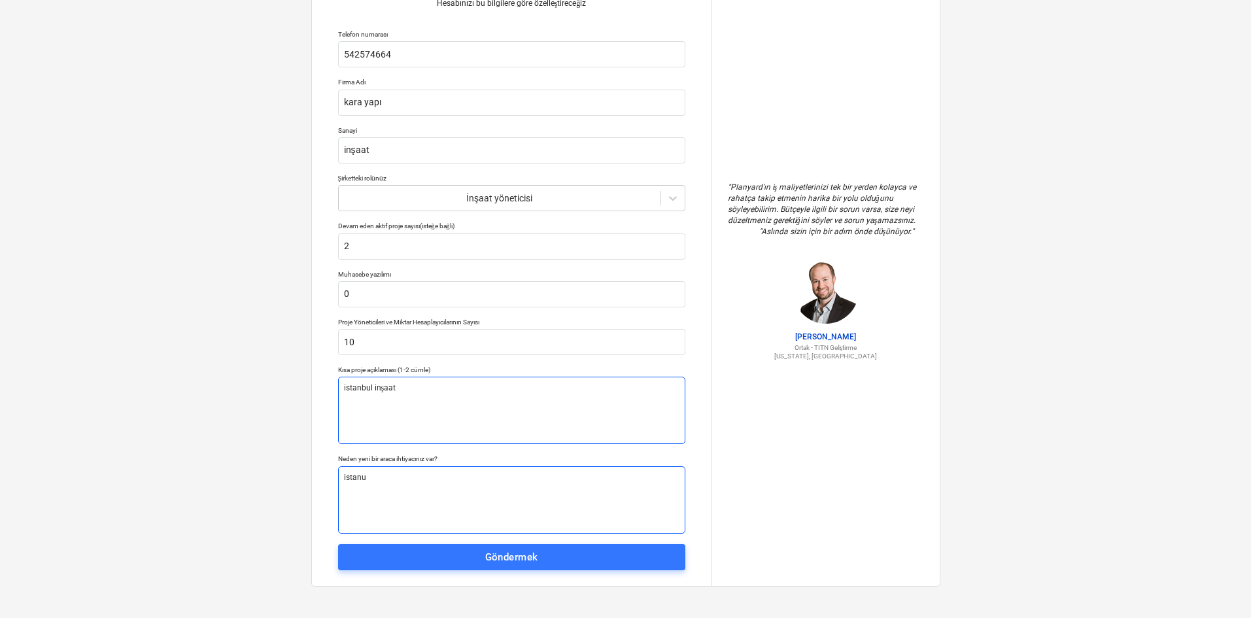
type textarea "x"
type textarea "istan"
type textarea "x"
type textarea "istanb"
type textarea "x"
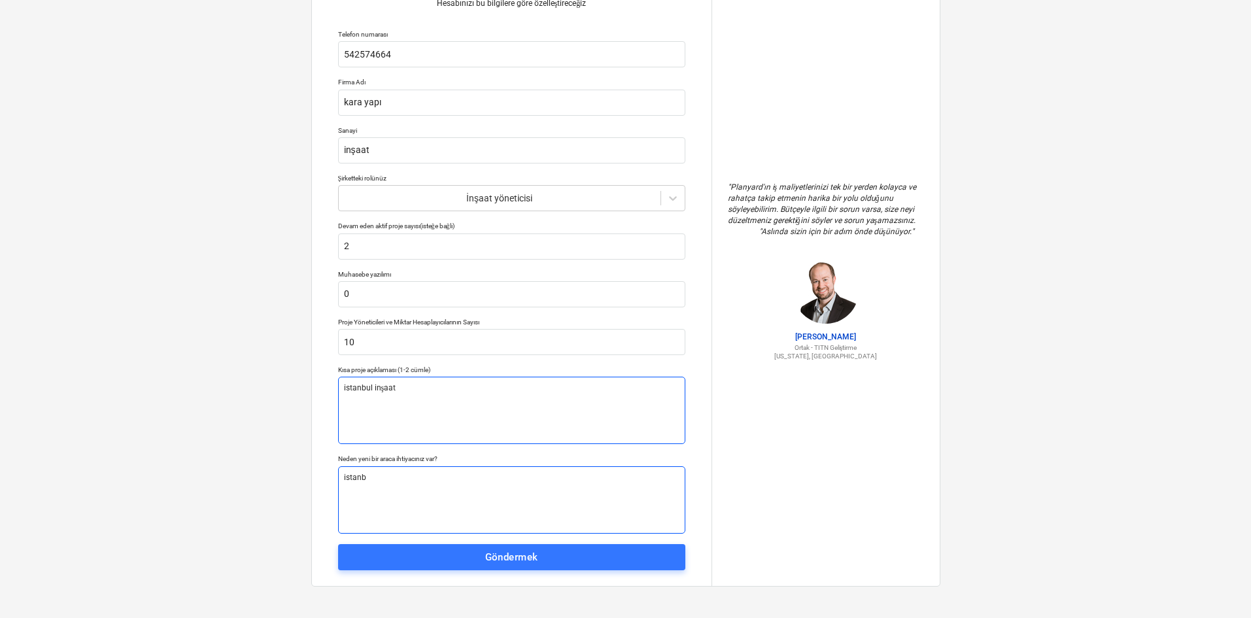
type textarea "istanbu"
type textarea "x"
type textarea "istanbuş"
type textarea "x"
type textarea "istanbuş"
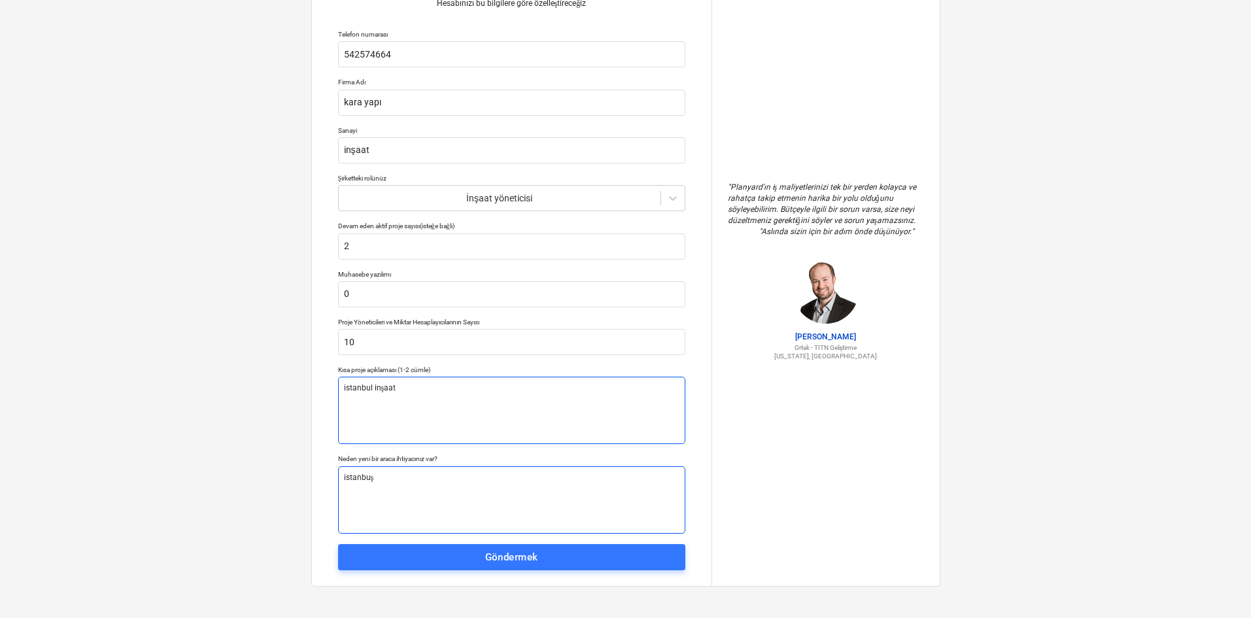
type textarea "x"
type textarea "istanbuş"
type textarea "x"
type textarea "istanbu"
type textarea "x"
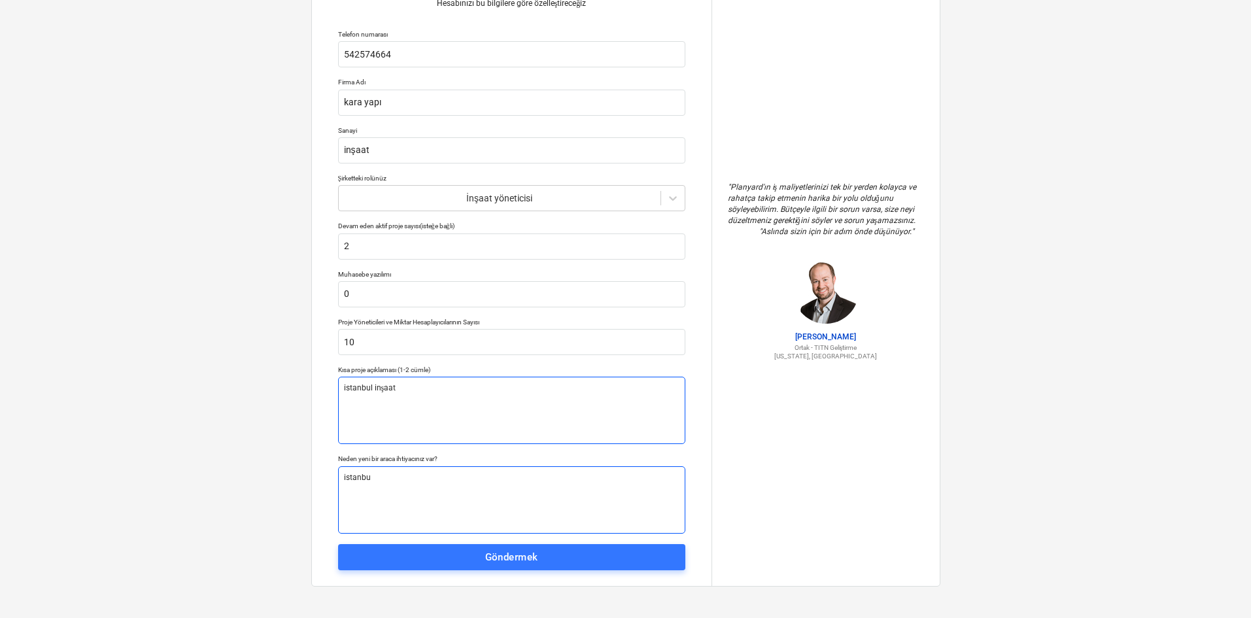
type textarea "istanbuk"
type textarea "x"
type textarea "istanbuk"
type textarea "x"
type textarea "istanbuk"
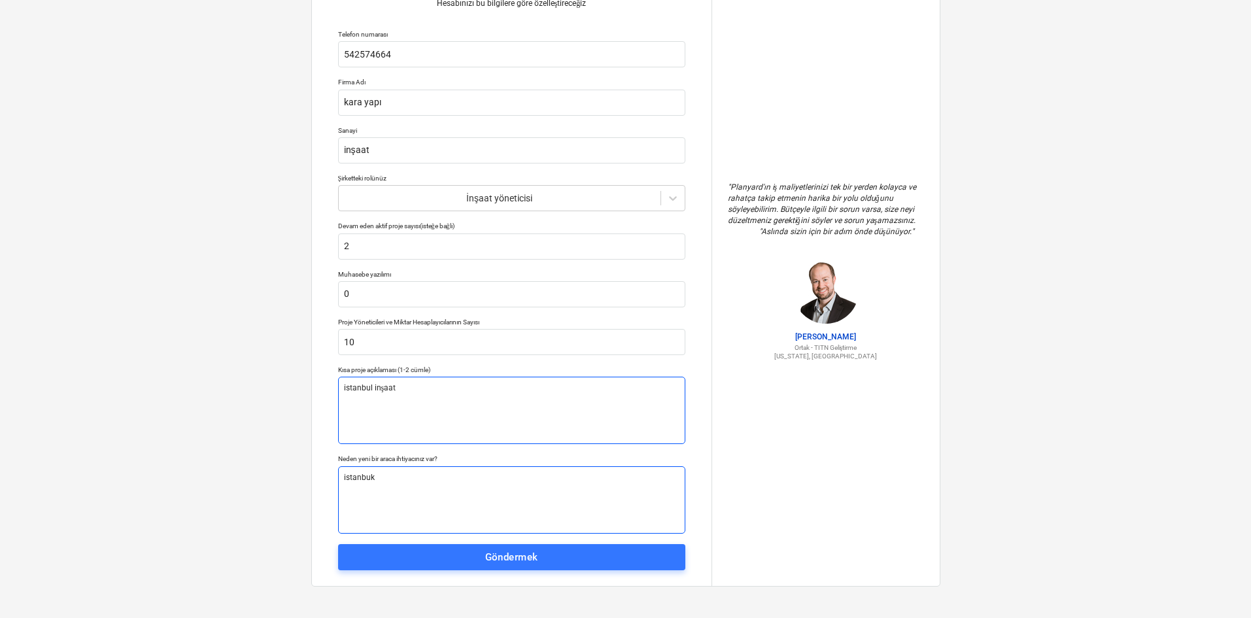
type textarea "x"
type textarea "istanbu"
type textarea "x"
type textarea "[GEOGRAPHIC_DATA]"
type textarea "x"
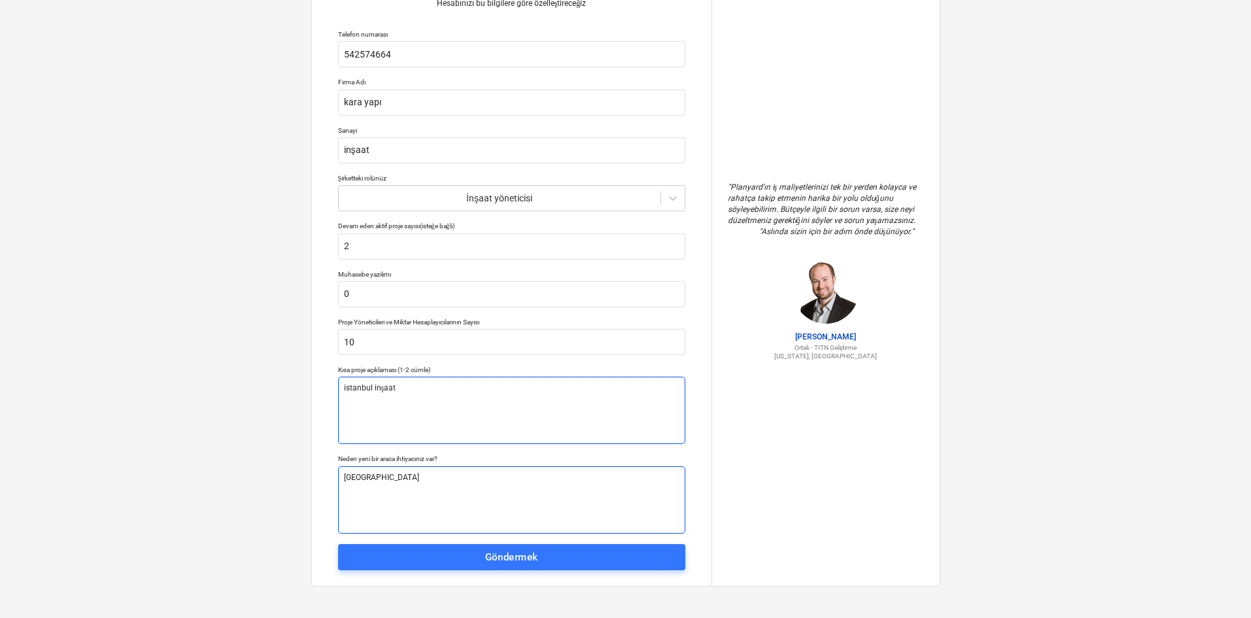
type textarea "[GEOGRAPHIC_DATA]"
type textarea "x"
type textarea "[GEOGRAPHIC_DATA] i"
type textarea "x"
type textarea "[GEOGRAPHIC_DATA] in"
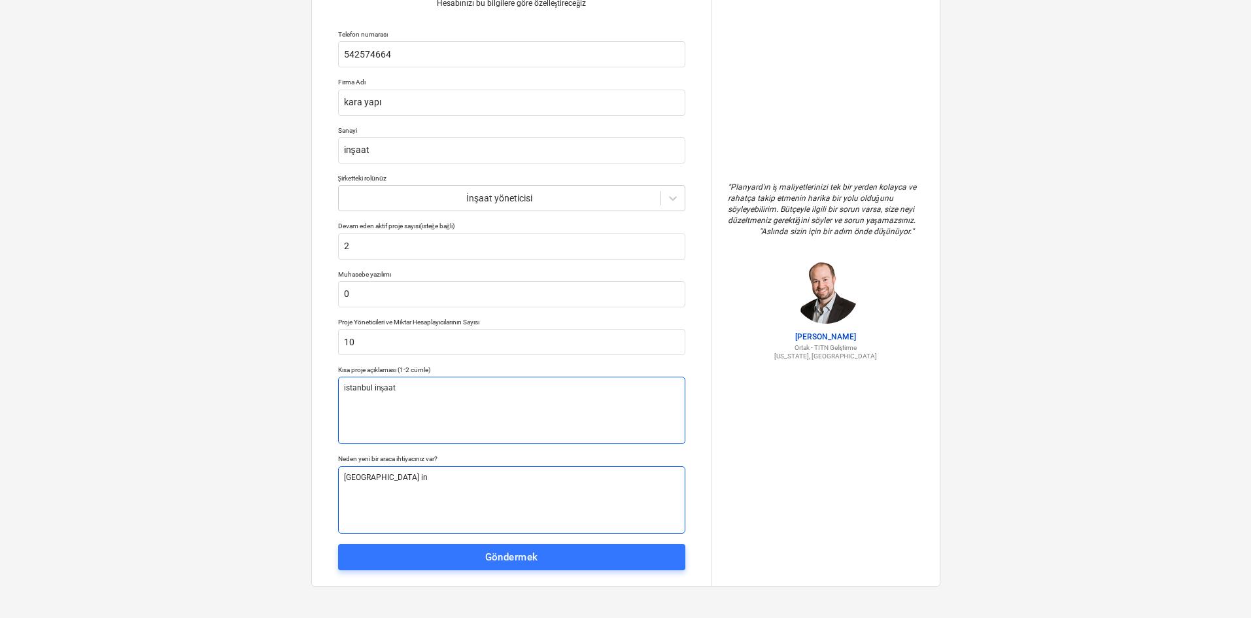
type textarea "x"
type textarea "istanbul inş"
type textarea "x"
type textarea "[GEOGRAPHIC_DATA] inşa"
type textarea "x"
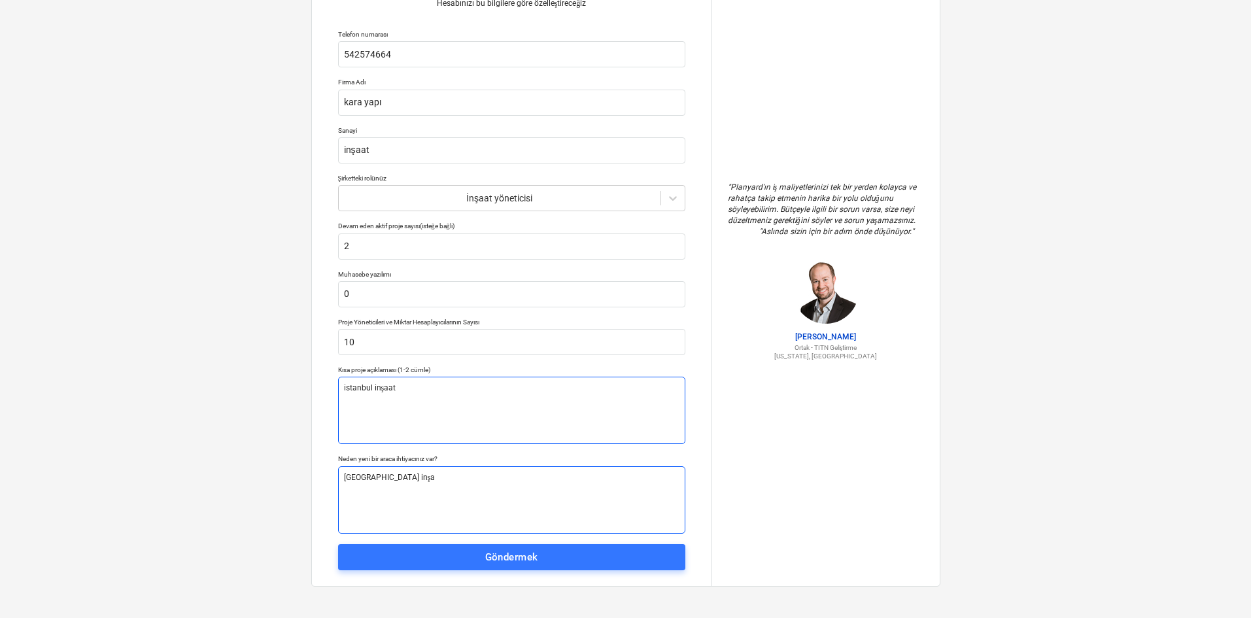
type textarea "[GEOGRAPHIC_DATA] inşaa"
type textarea "x"
type textarea "istanbul inşaat"
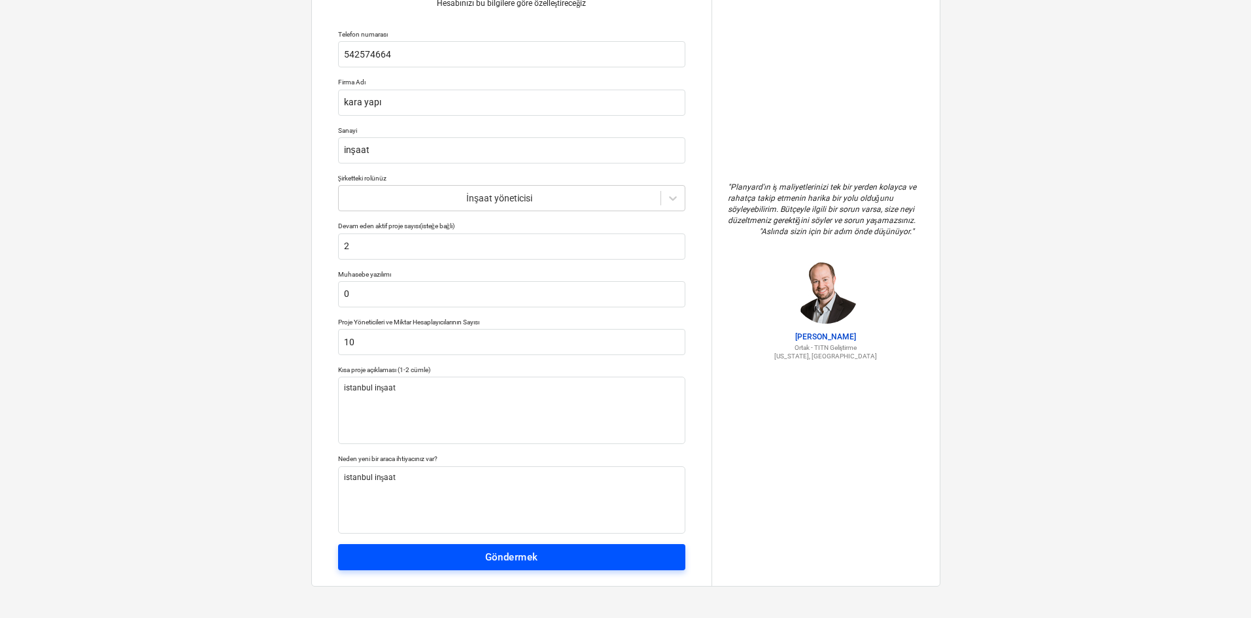
click at [493, 567] on button "Göndermek" at bounding box center [511, 557] width 347 height 26
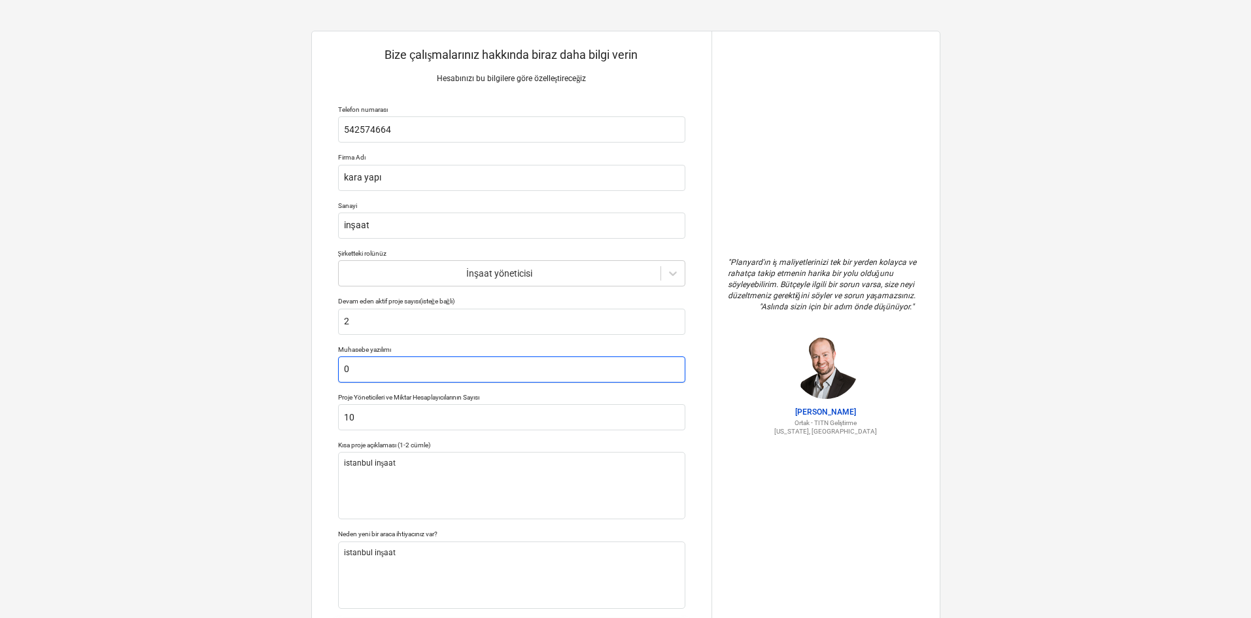
scroll to position [0, 0]
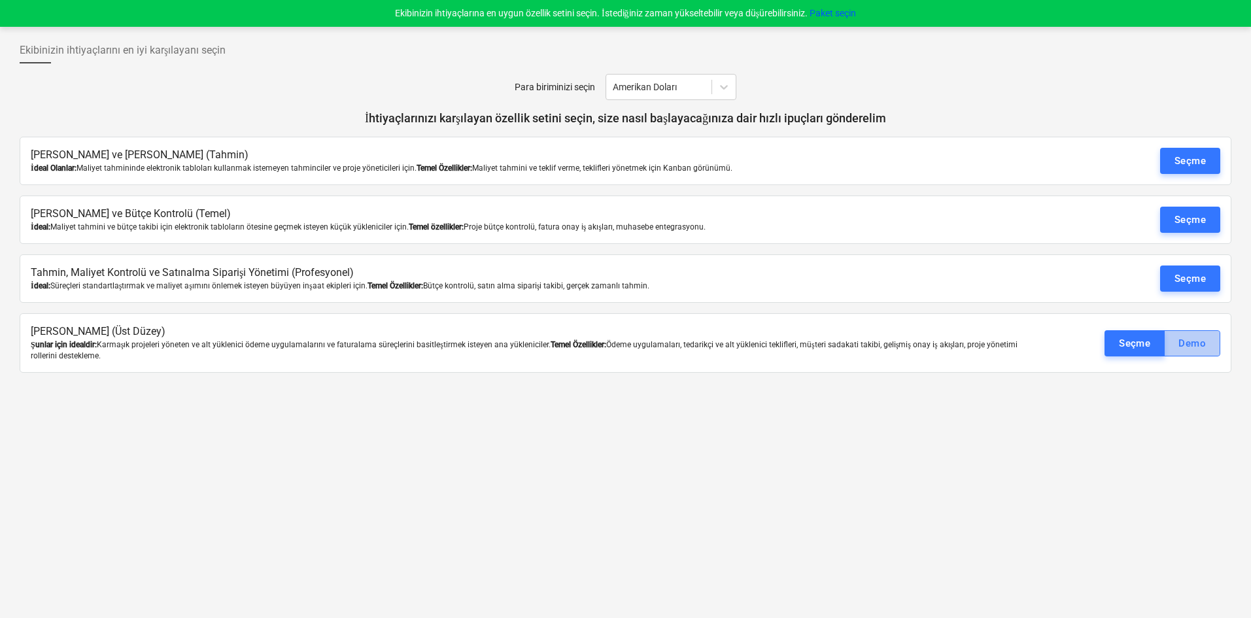
click at [1185, 350] on font "Demo" at bounding box center [1191, 343] width 27 height 17
click at [1181, 275] on font "Seçme" at bounding box center [1189, 279] width 31 height 12
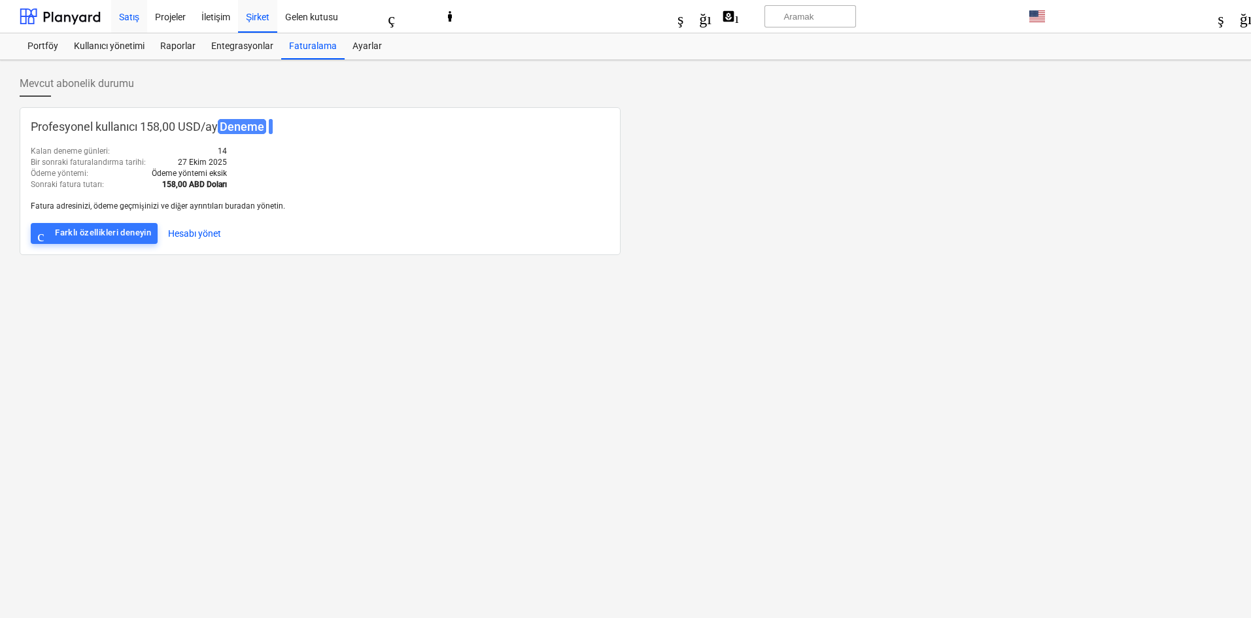
click at [133, 22] on font "Satış" at bounding box center [129, 17] width 20 height 10
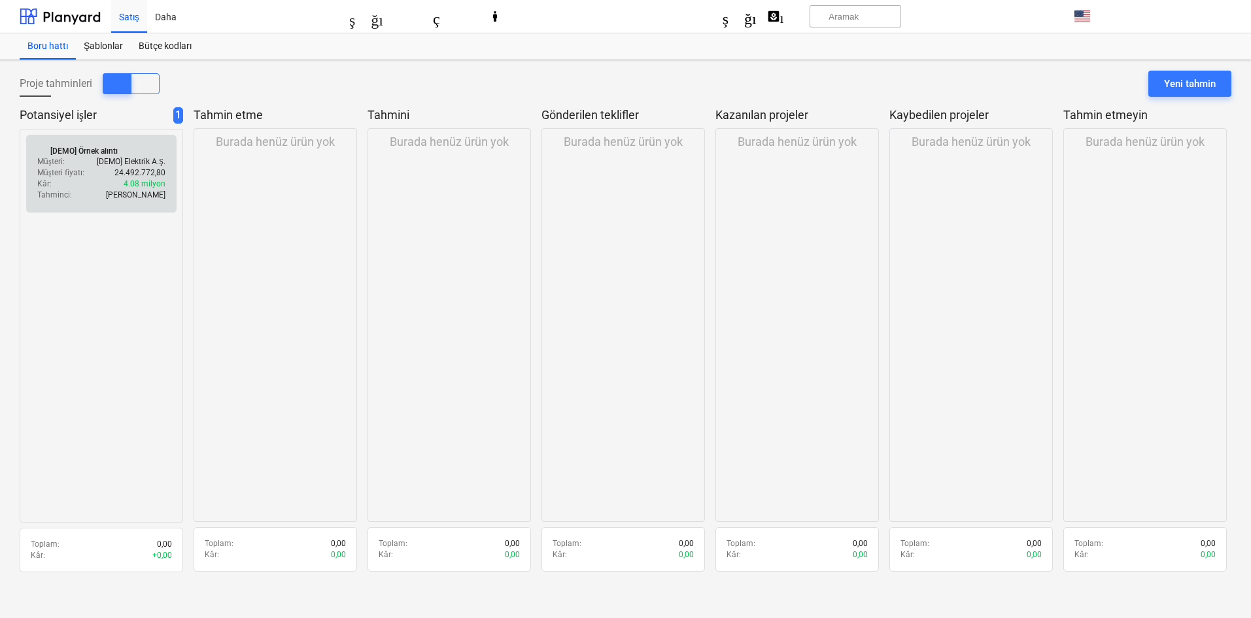
click at [95, 197] on div "Tahminci : [PERSON_NAME]" at bounding box center [101, 195] width 128 height 11
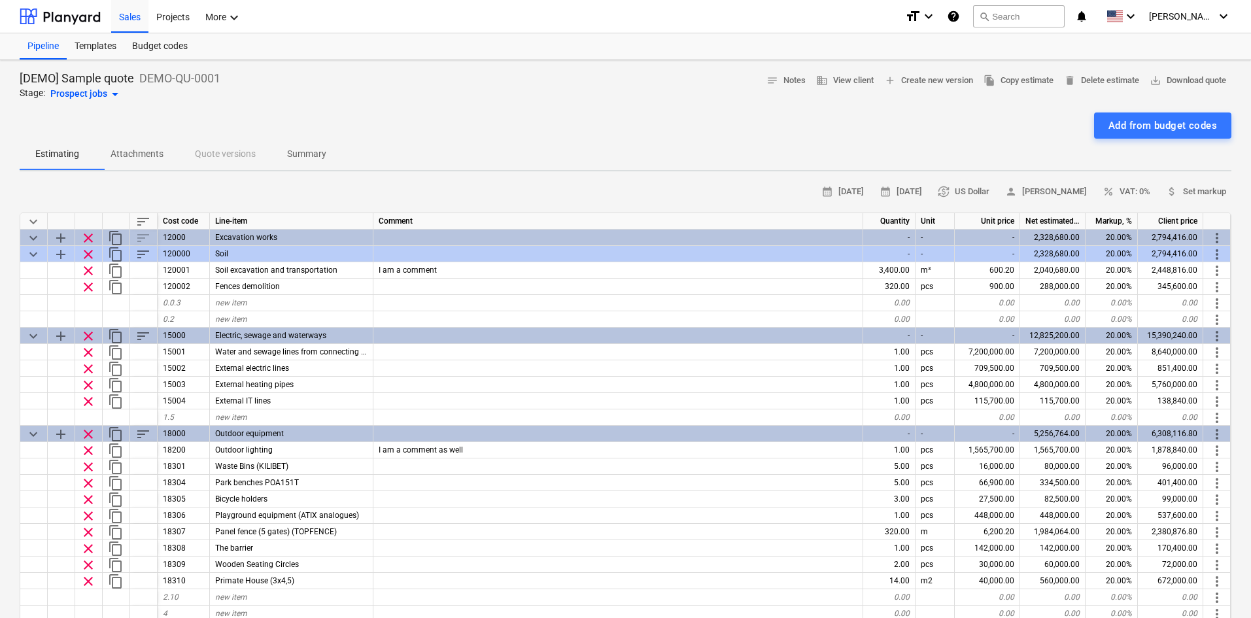
click at [411, 188] on div "calendar_month [DATE] calendar_month [DATE] currency_exchange US Dollar person …" at bounding box center [625, 192] width 1211 height 20
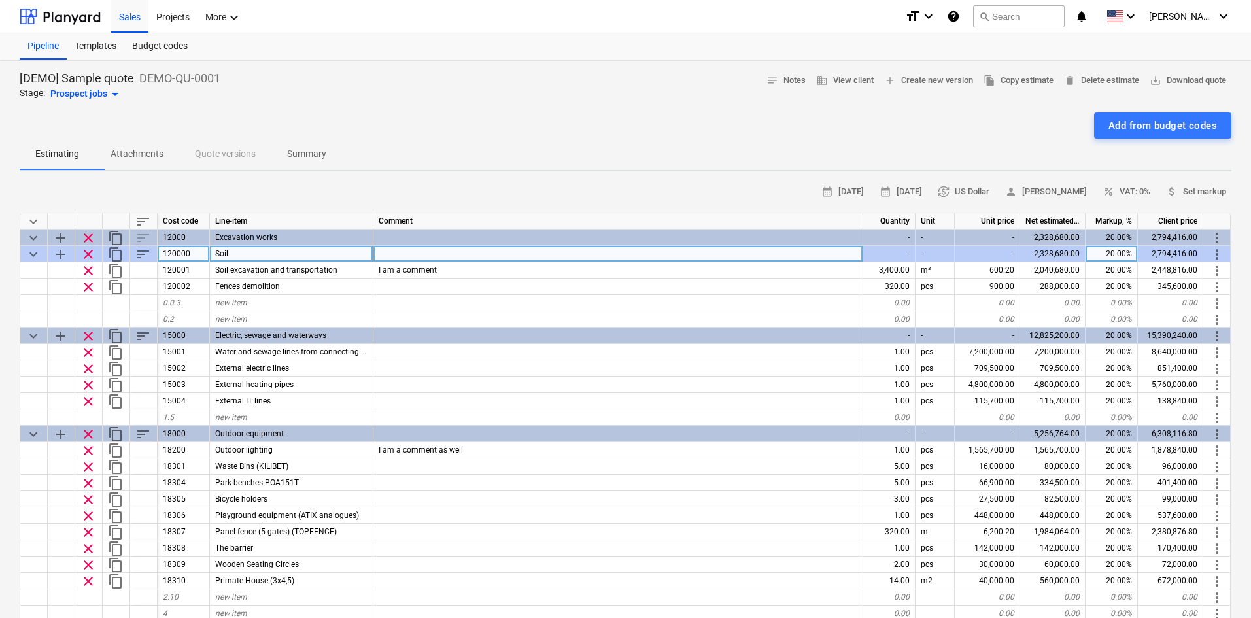
click at [37, 253] on span "keyboard_arrow_down" at bounding box center [33, 254] width 16 height 16
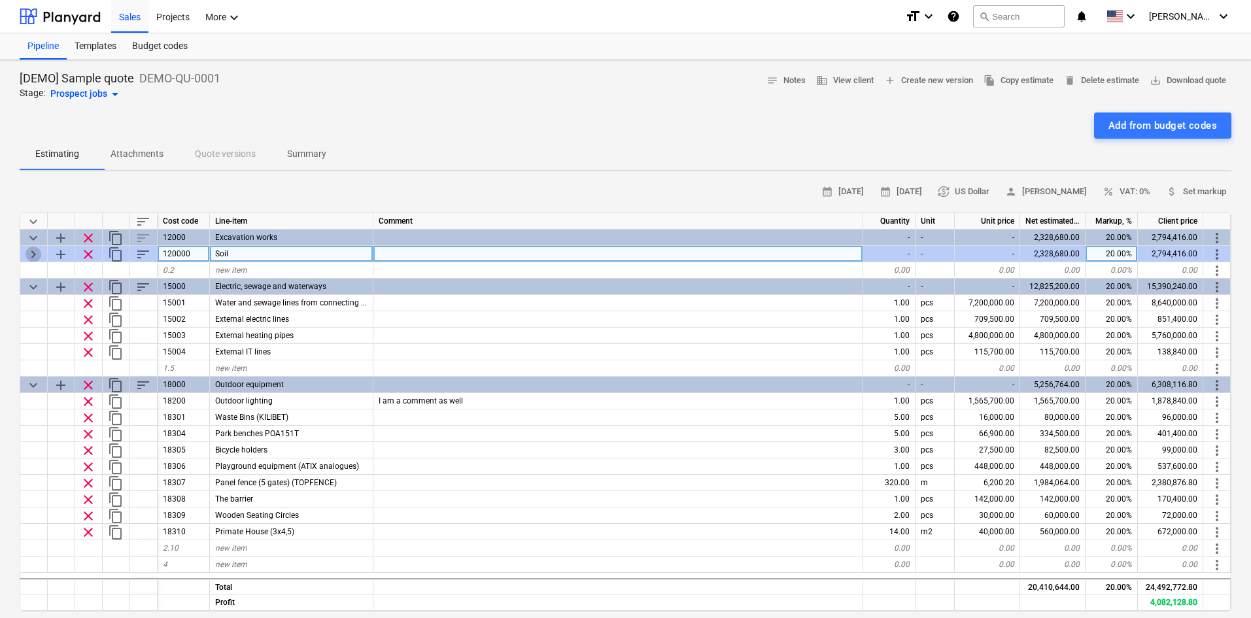
click at [31, 255] on span "keyboard_arrow_right" at bounding box center [33, 254] width 16 height 16
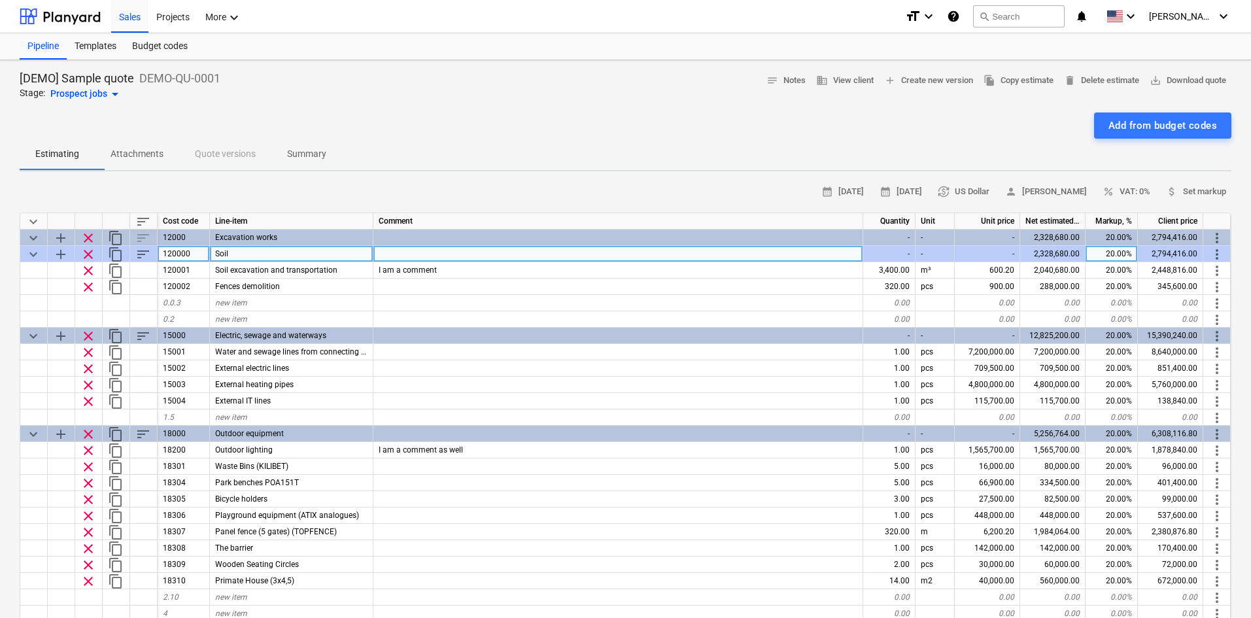
click at [31, 255] on span "keyboard_arrow_down" at bounding box center [33, 254] width 16 height 16
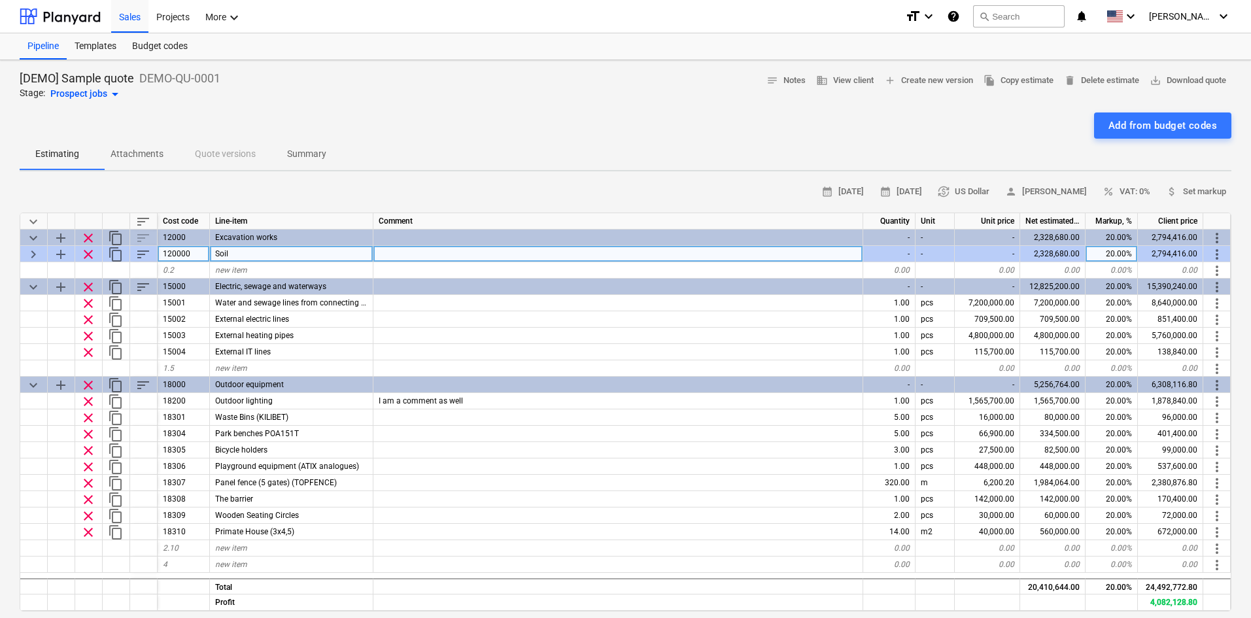
click at [31, 255] on span "keyboard_arrow_right" at bounding box center [33, 254] width 16 height 16
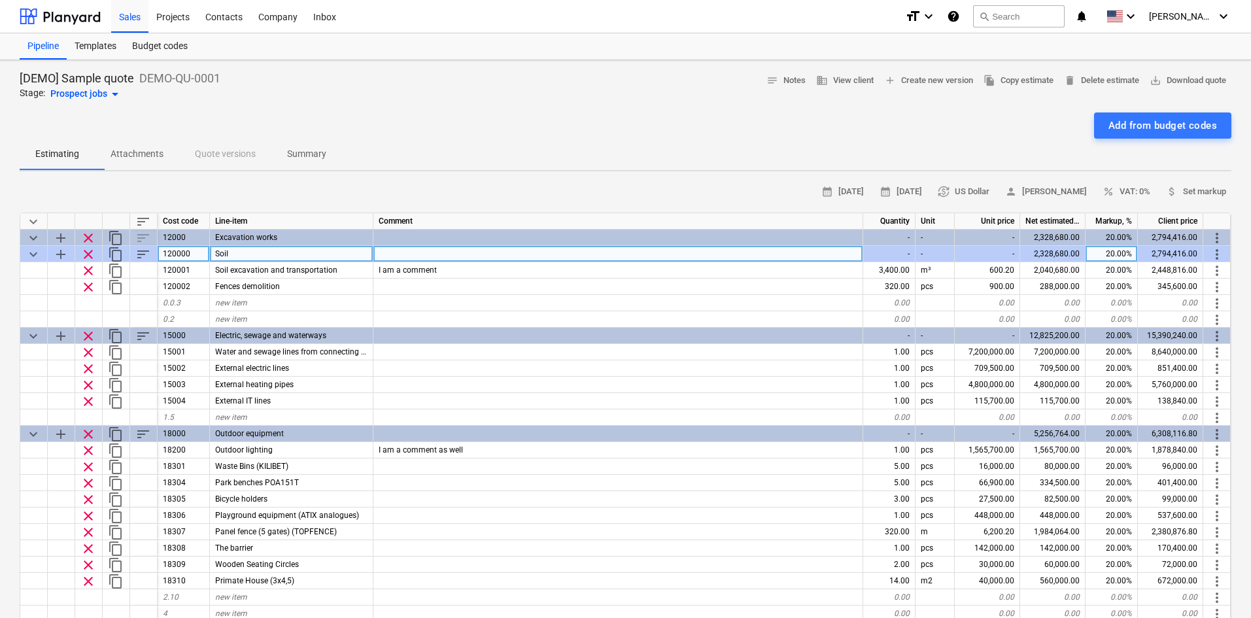
click at [137, 146] on span "Attachments" at bounding box center [137, 154] width 84 height 22
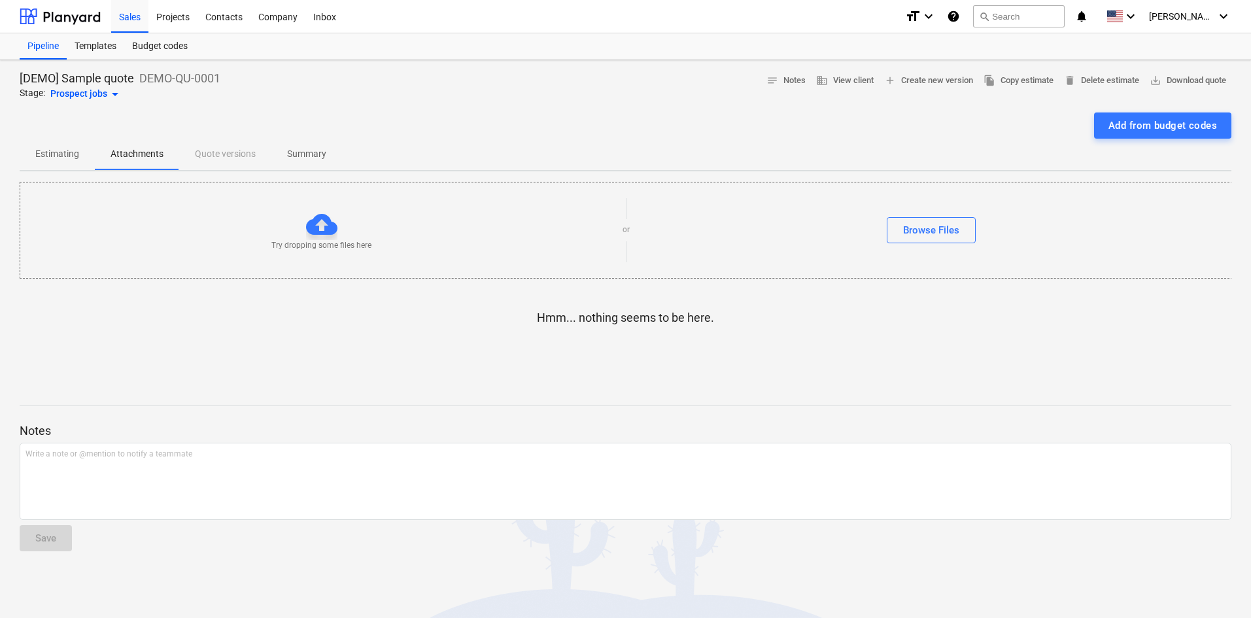
click at [202, 150] on div "Estimating Attachments Quote versions Summary" at bounding box center [625, 154] width 1211 height 31
click at [328, 156] on span "Summary" at bounding box center [306, 154] width 71 height 22
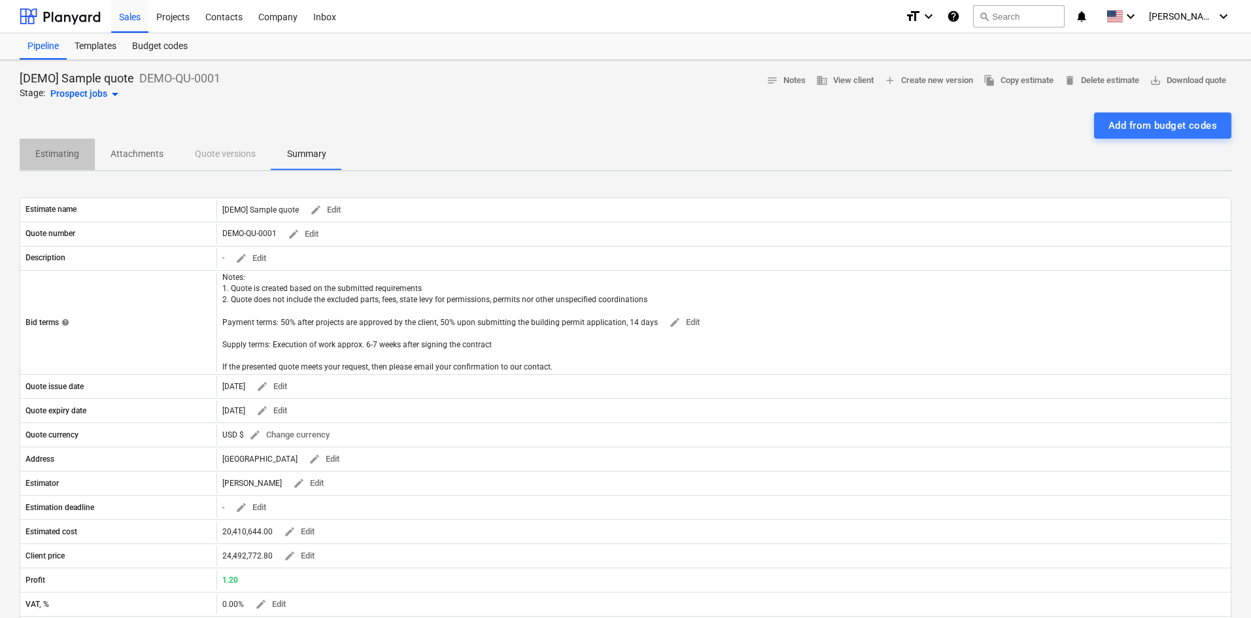
click at [57, 154] on p "Estimating" at bounding box center [57, 154] width 44 height 14
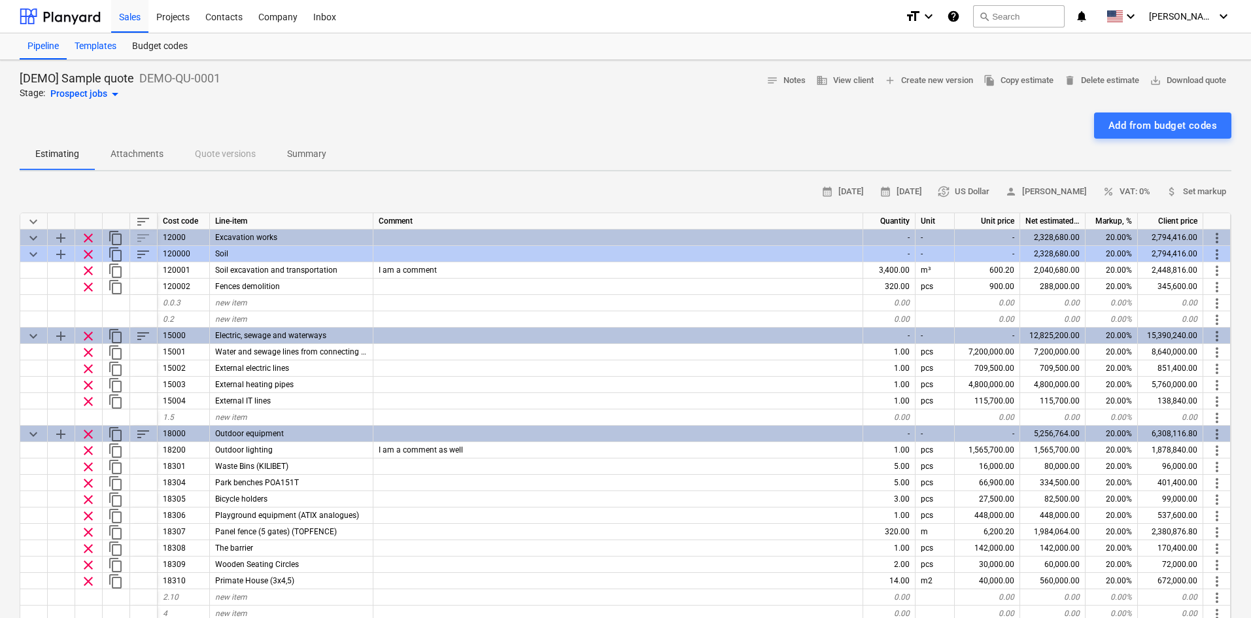
click at [75, 48] on div "Templates" at bounding box center [96, 46] width 58 height 26
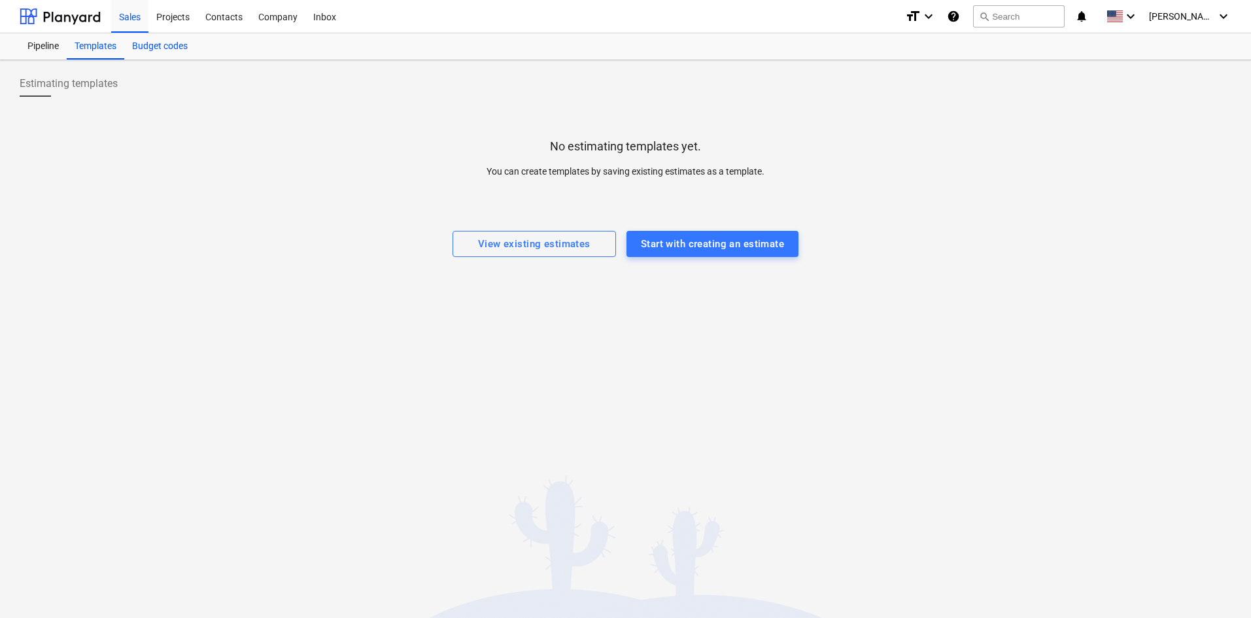
click at [184, 46] on div "Budget codes" at bounding box center [159, 46] width 71 height 26
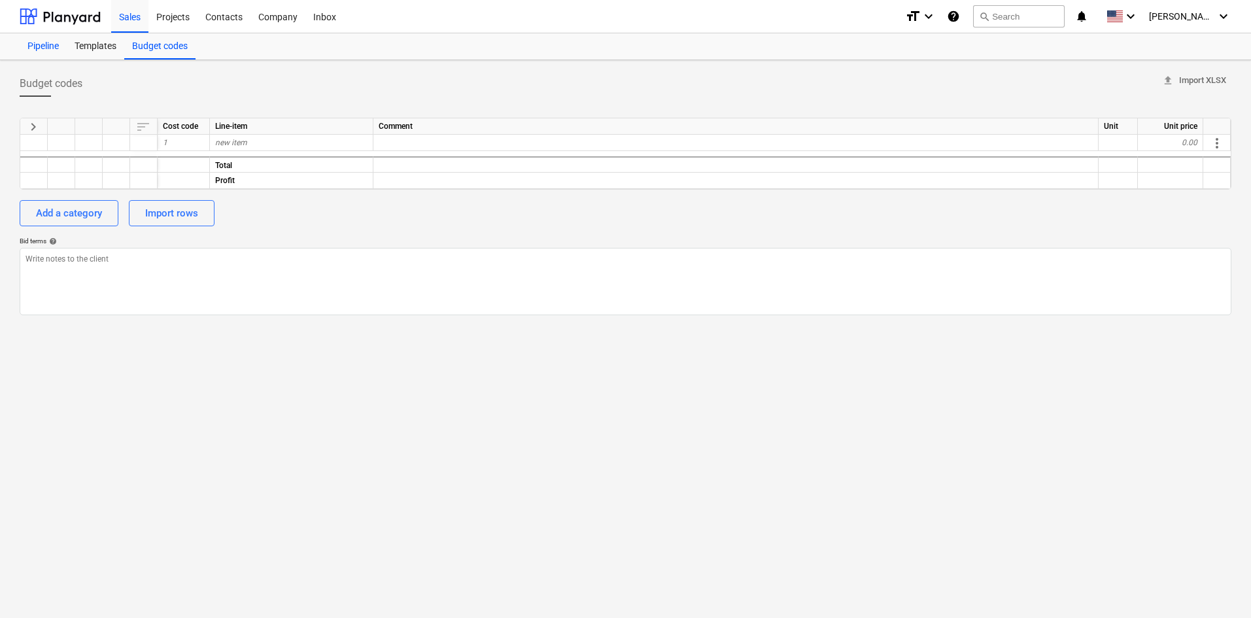
type textarea "x"
click at [44, 43] on div "Pipeline" at bounding box center [43, 46] width 47 height 26
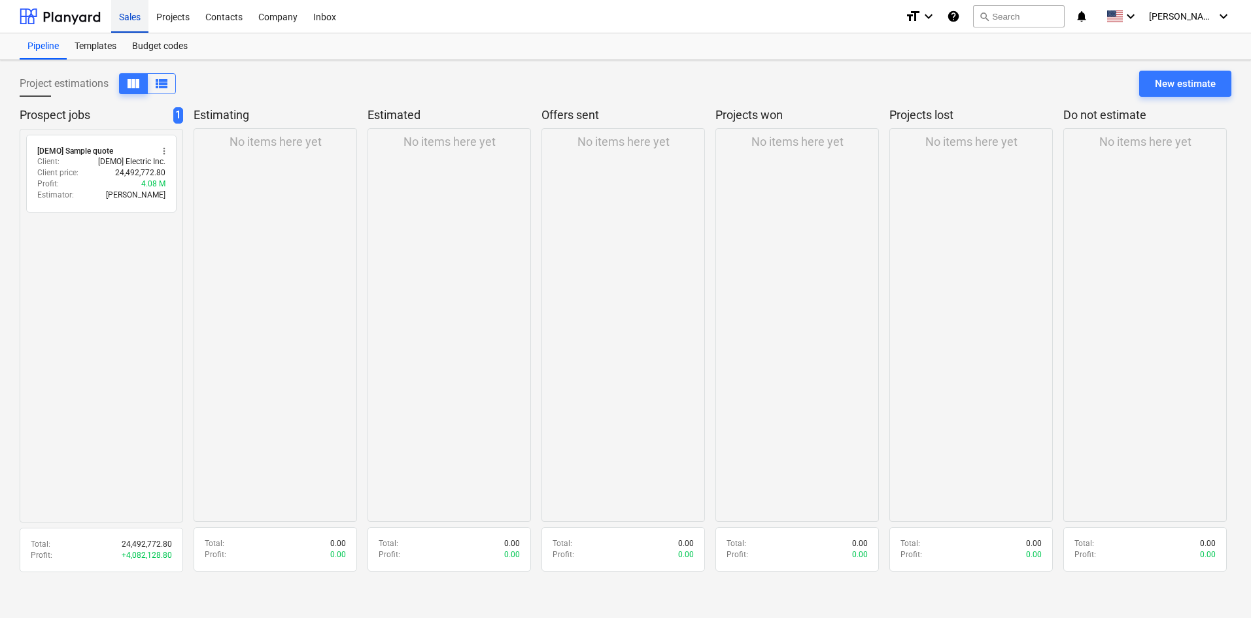
click at [126, 13] on div "Sales Projects Contacts Company Inbox format_size keyboard_arrow_down help sear…" at bounding box center [625, 16] width 1251 height 33
click at [170, 17] on div "Projects" at bounding box center [172, 15] width 49 height 33
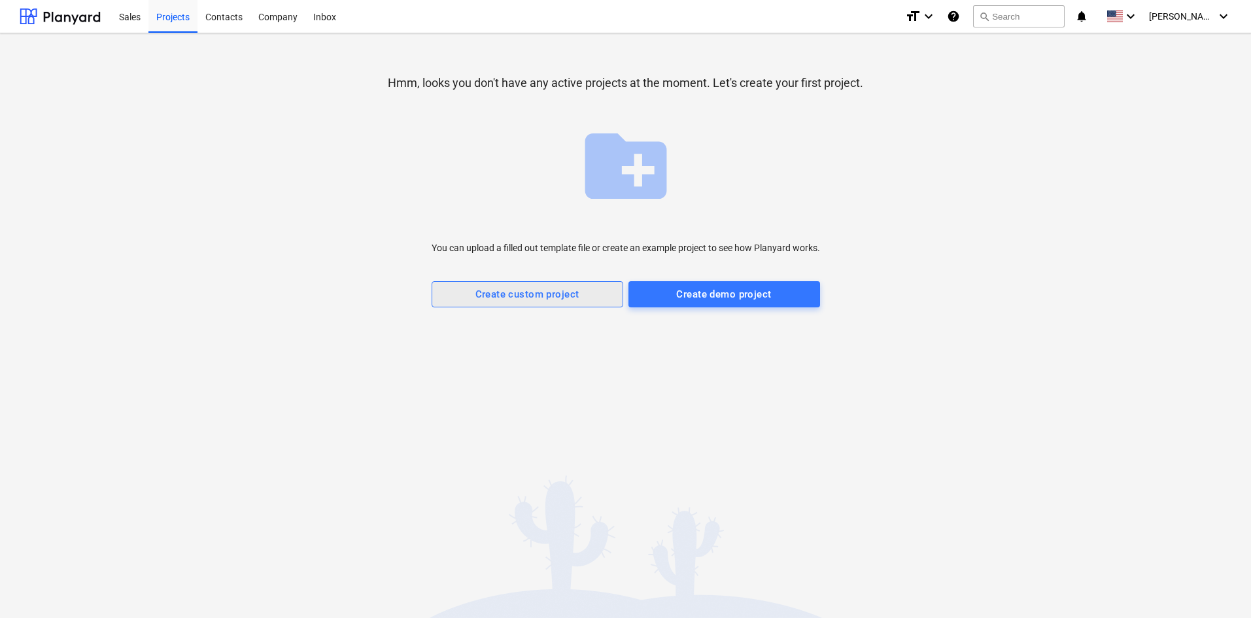
click at [566, 284] on button "Create custom project" at bounding box center [527, 294] width 192 height 26
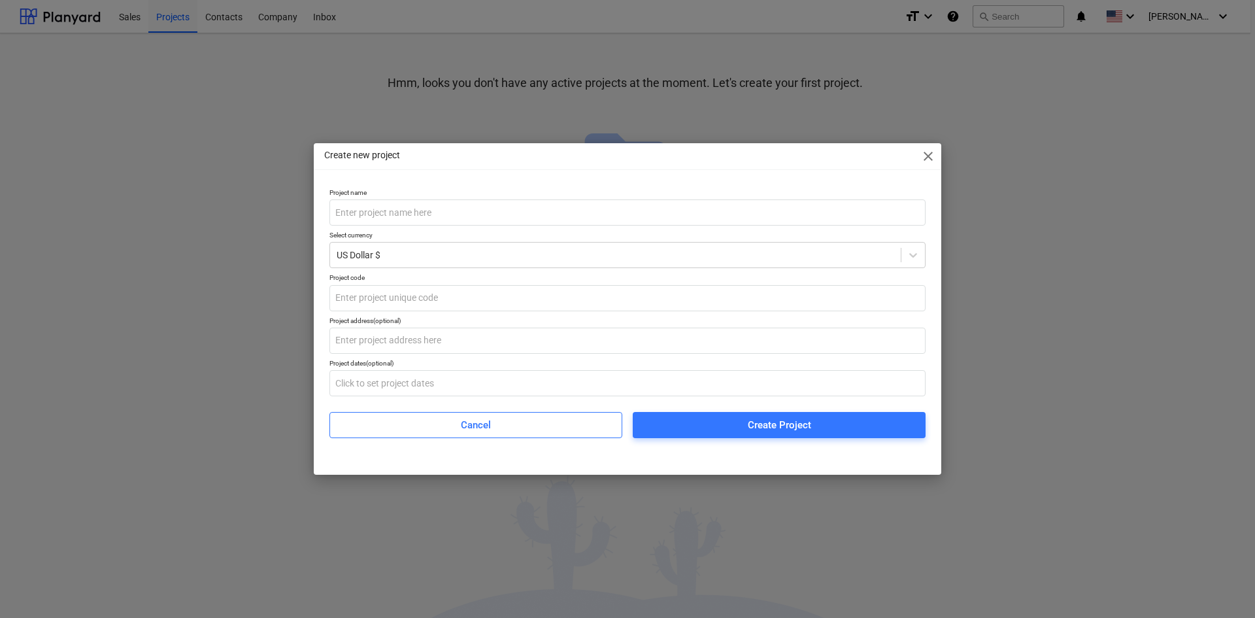
click at [927, 160] on span "close" at bounding box center [928, 156] width 16 height 16
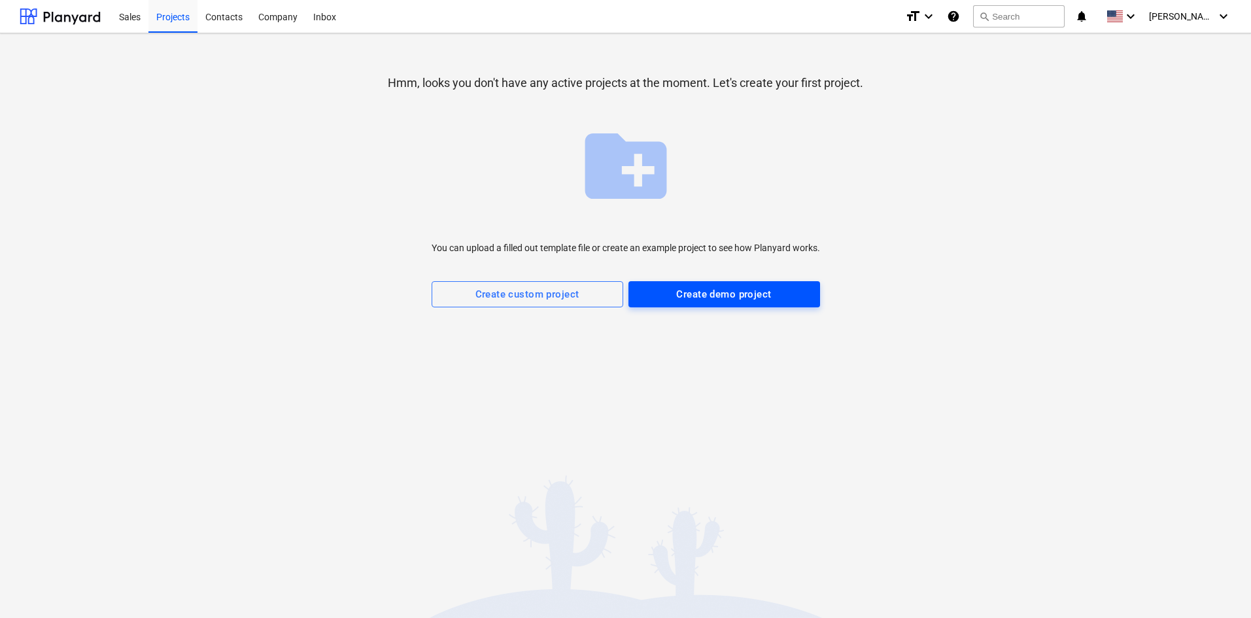
click at [667, 304] on button "Create demo project" at bounding box center [724, 294] width 192 height 26
